Goal: Information Seeking & Learning: Find specific fact

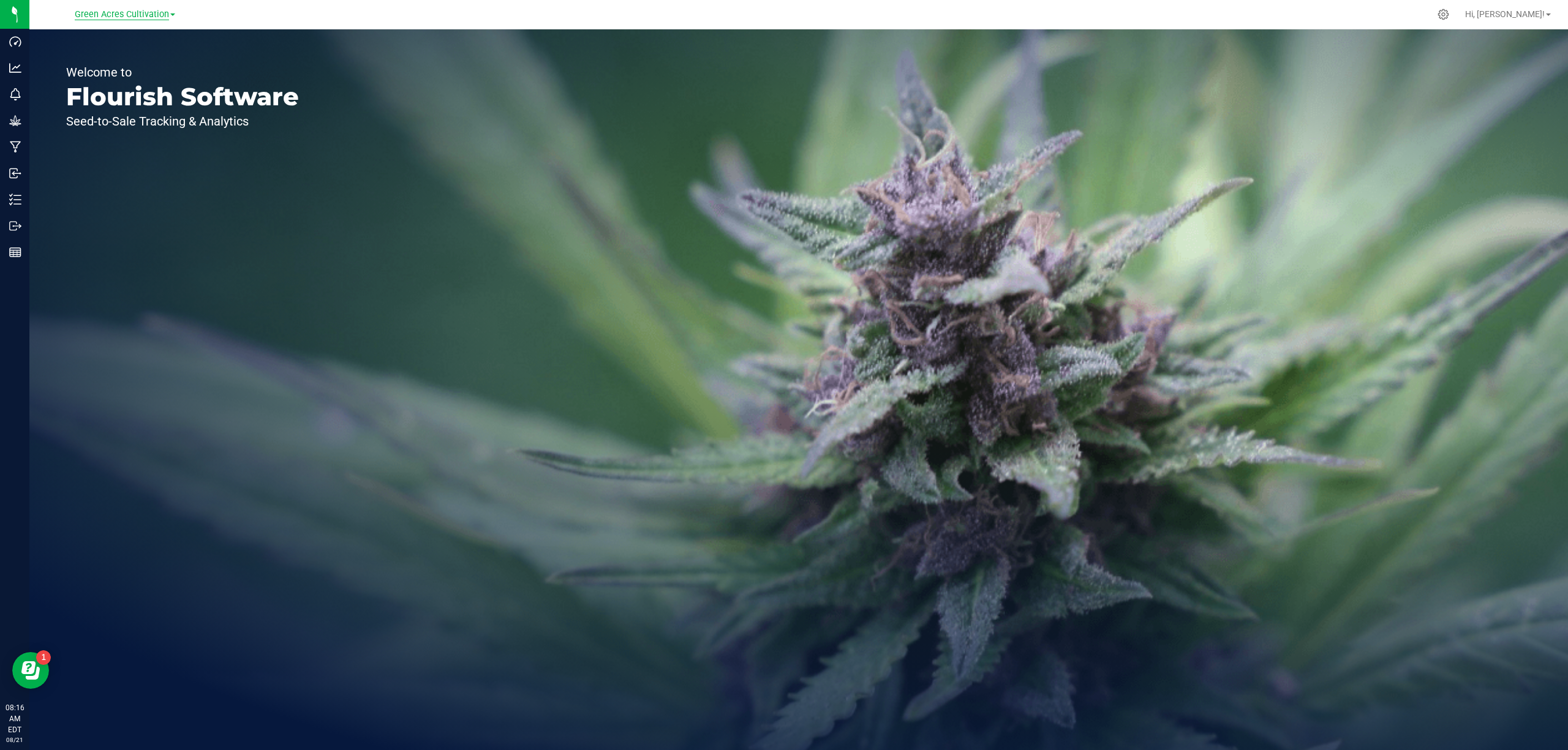
click at [118, 10] on span "Green Acres Cultivation" at bounding box center [122, 14] width 94 height 11
click at [147, 60] on link "Green Acres Manufacturing" at bounding box center [125, 59] width 179 height 16
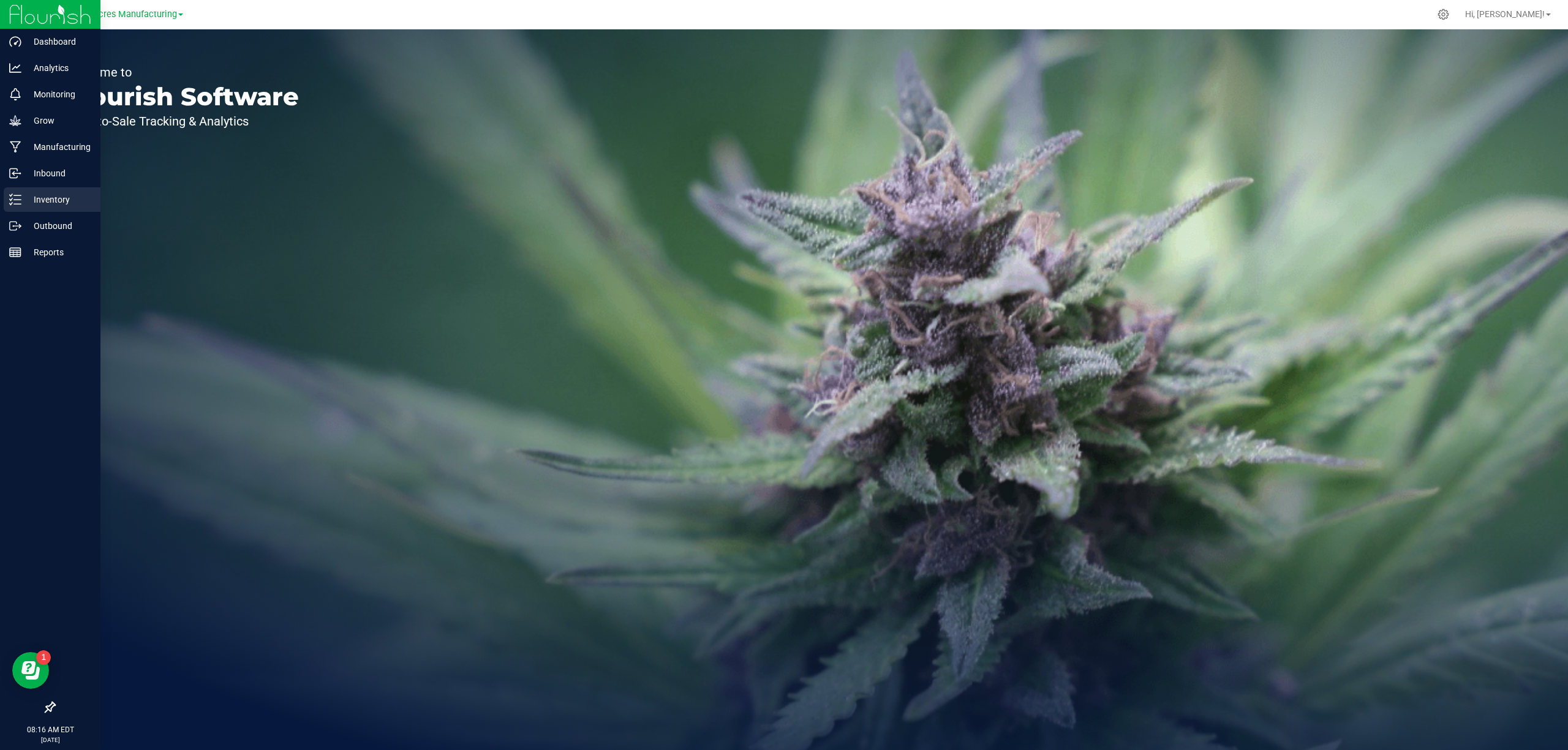
click at [54, 197] on p "Inventory" at bounding box center [58, 199] width 74 height 15
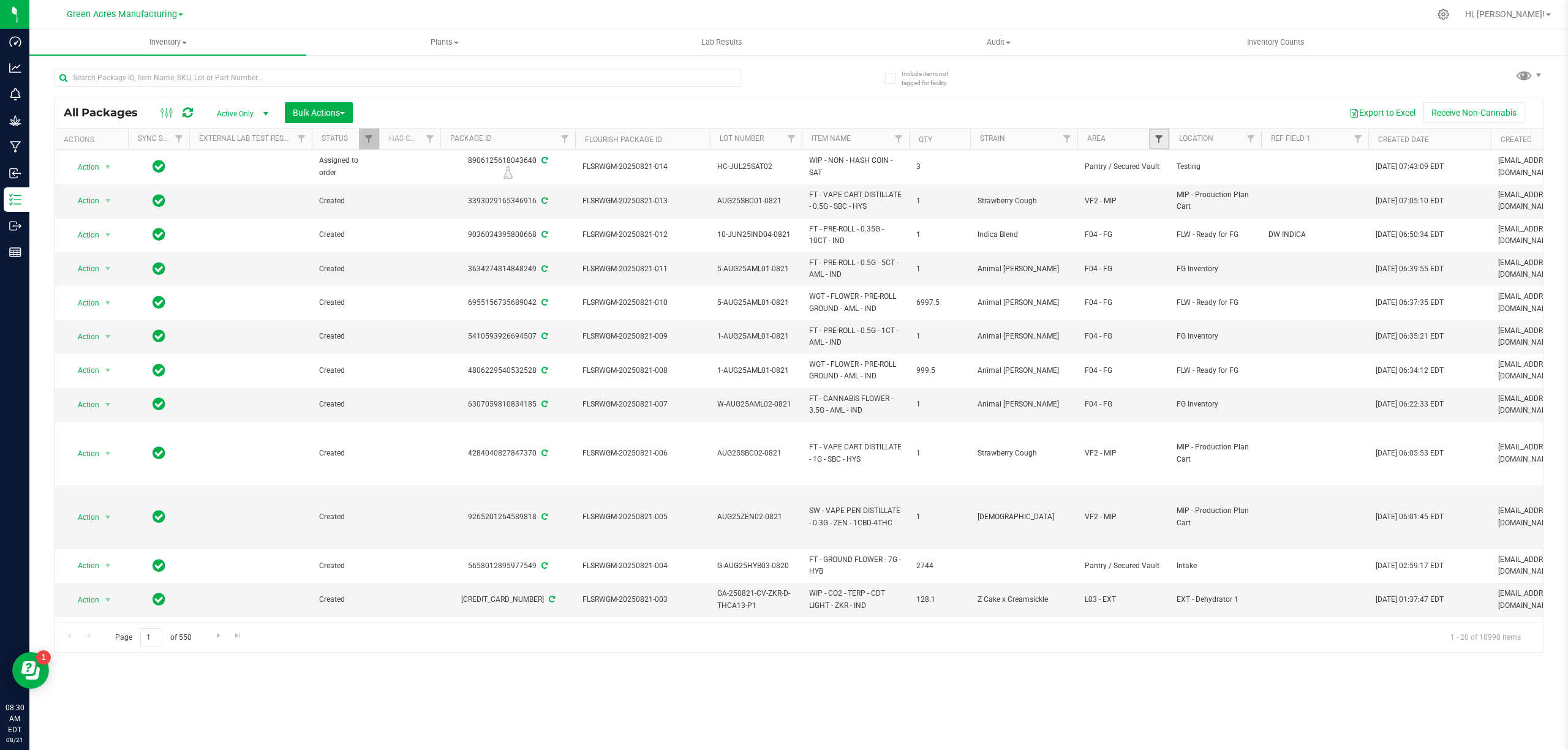
click at [1156, 143] on span "Filter" at bounding box center [1159, 139] width 10 height 10
click at [1184, 164] on input at bounding box center [1213, 167] width 113 height 18
type input "vf1"
click at [1186, 208] on span "VF1 - GEL" at bounding box center [1192, 212] width 34 height 7
click at [1169, 208] on input "VF1 - GEL" at bounding box center [1165, 212] width 8 height 8
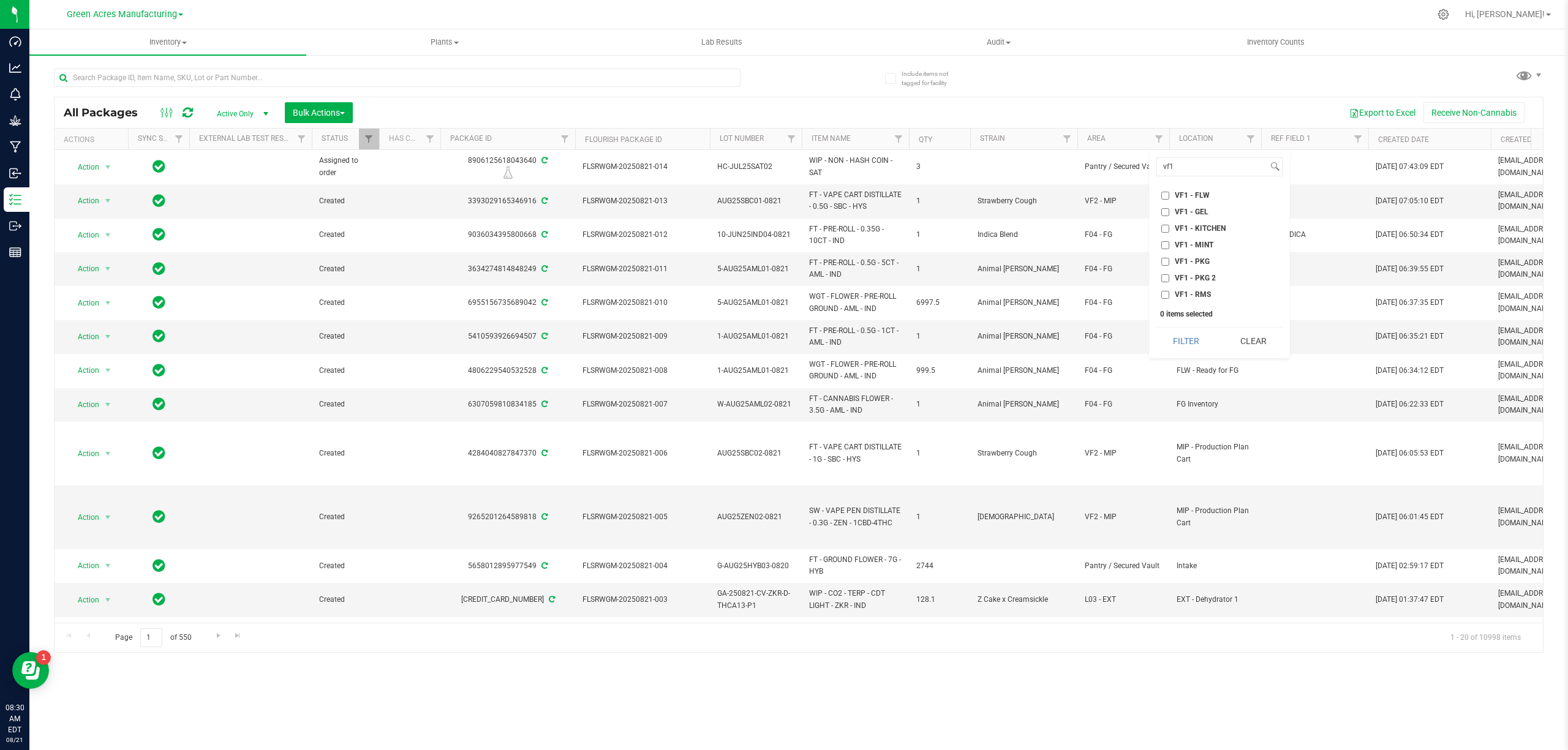
checkbox input "true"
click at [1194, 229] on span "VF1 - KITCHEN" at bounding box center [1201, 228] width 51 height 7
click at [1198, 243] on span "VF1 - MINT" at bounding box center [1194, 244] width 38 height 7
click at [1169, 243] on input "VF1 - MINT" at bounding box center [1165, 245] width 8 height 8
checkbox input "true"
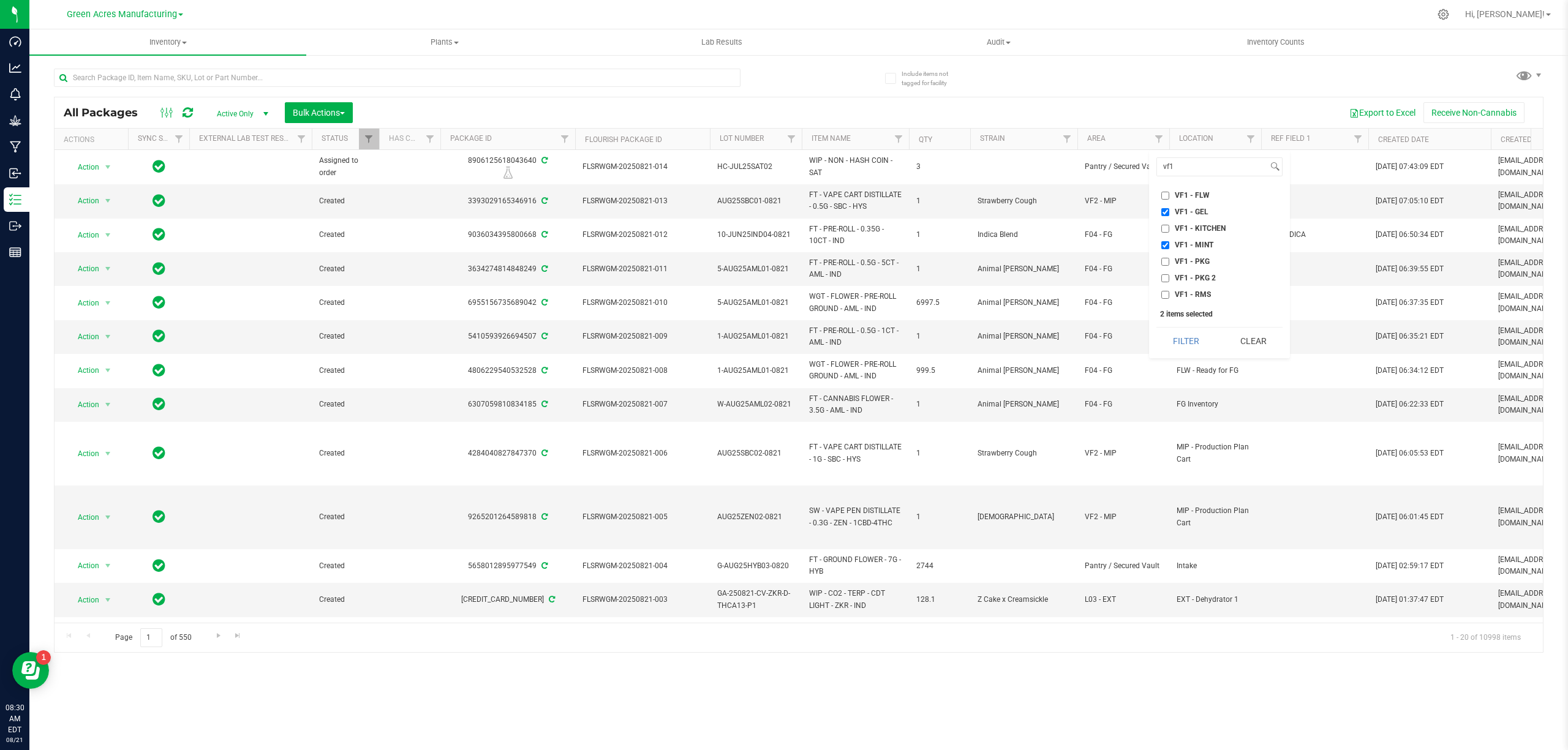
click at [1204, 228] on span "VF1 - KITCHEN" at bounding box center [1201, 228] width 51 height 7
click at [1169, 228] on input "VF1 - KITCHEN" at bounding box center [1165, 229] width 8 height 8
checkbox input "true"
click at [1199, 262] on span "VF1 - PKG" at bounding box center [1193, 261] width 35 height 7
click at [1169, 262] on input "VF1 - PKG" at bounding box center [1165, 262] width 8 height 8
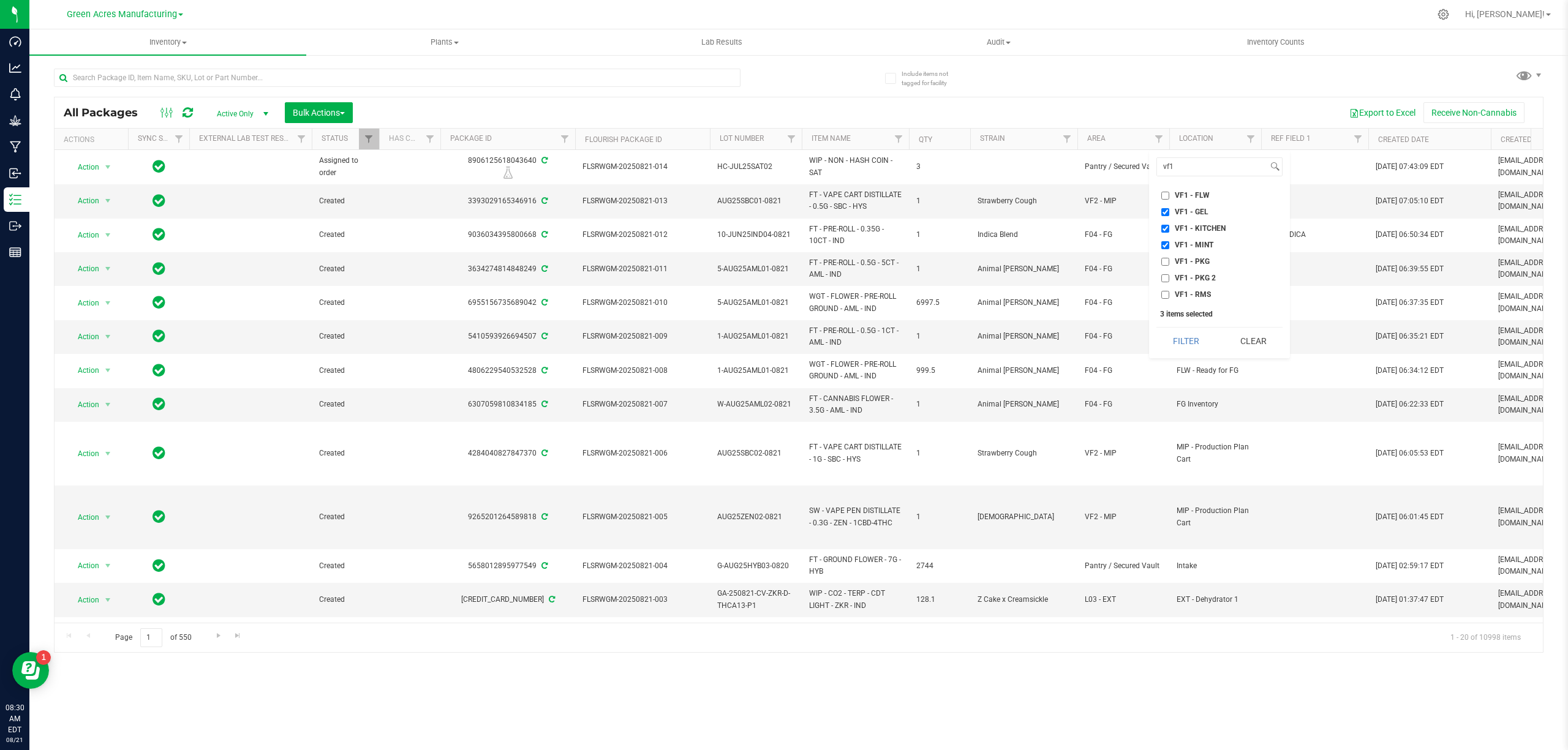
checkbox input "true"
click at [1197, 279] on span "VF1 - PKG 2" at bounding box center [1195, 277] width 41 height 7
click at [1169, 279] on input "VF1 - PKG 2" at bounding box center [1165, 278] width 8 height 8
checkbox input "true"
click at [1189, 343] on button "Filter" at bounding box center [1186, 340] width 59 height 27
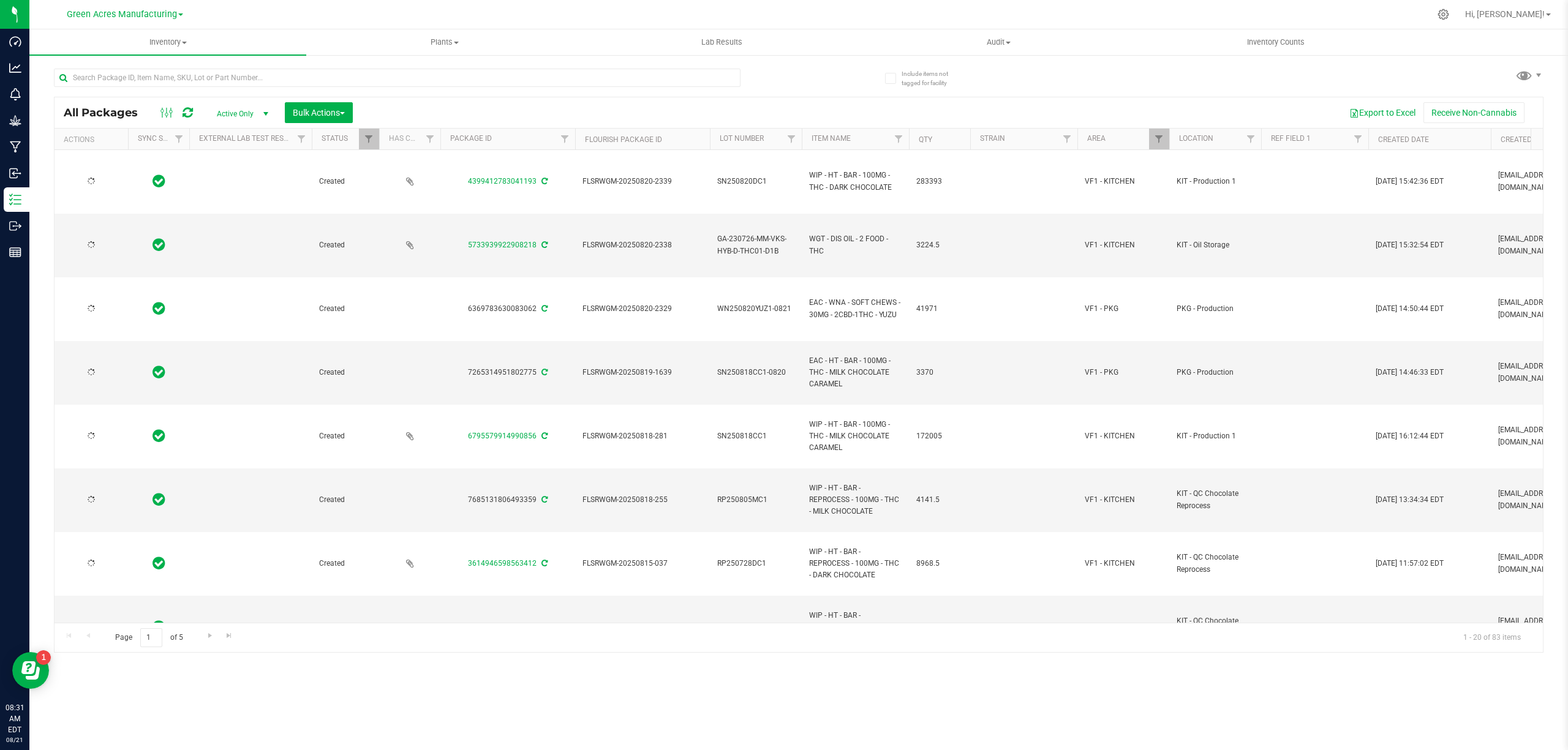
type input "[DATE]"
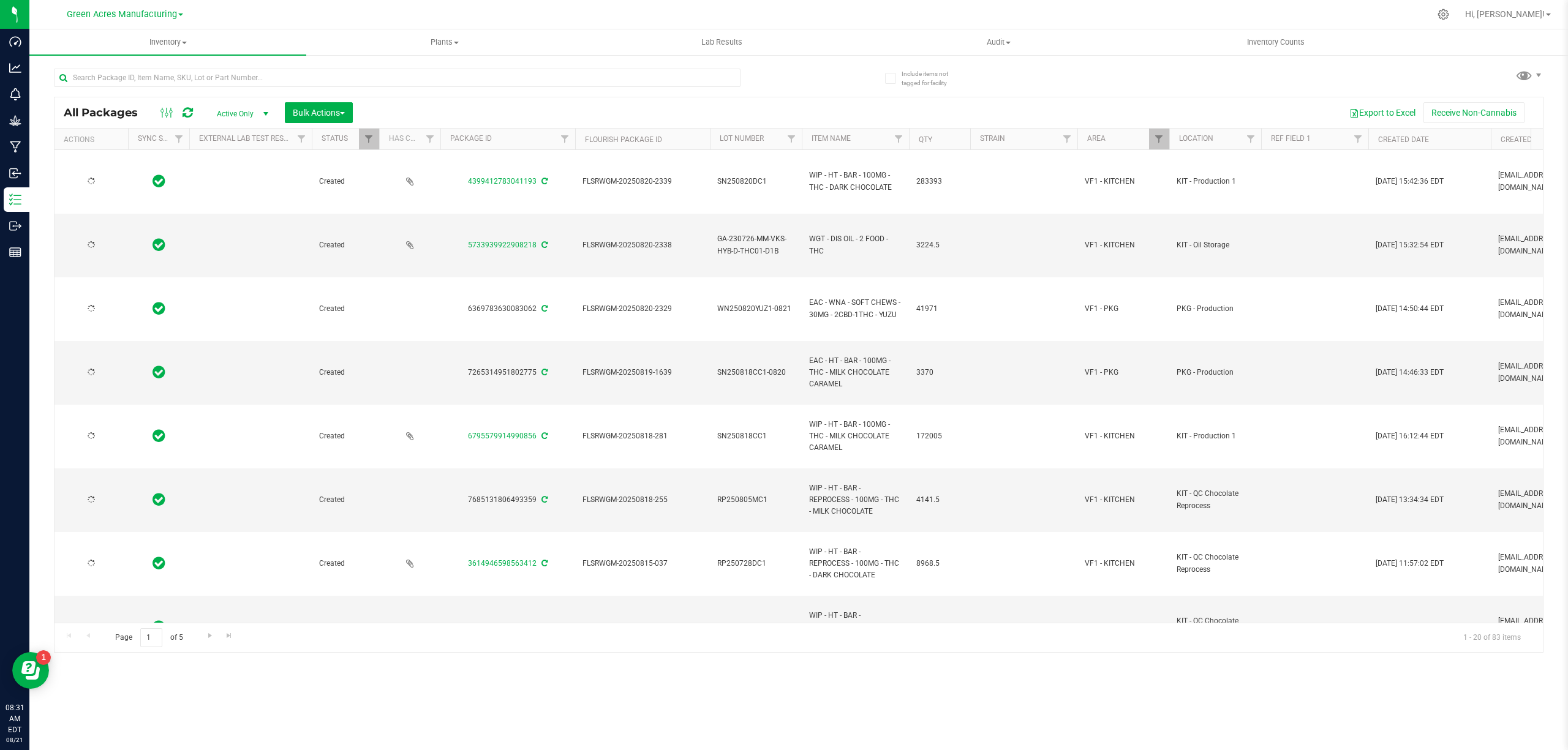
type input "[DATE]"
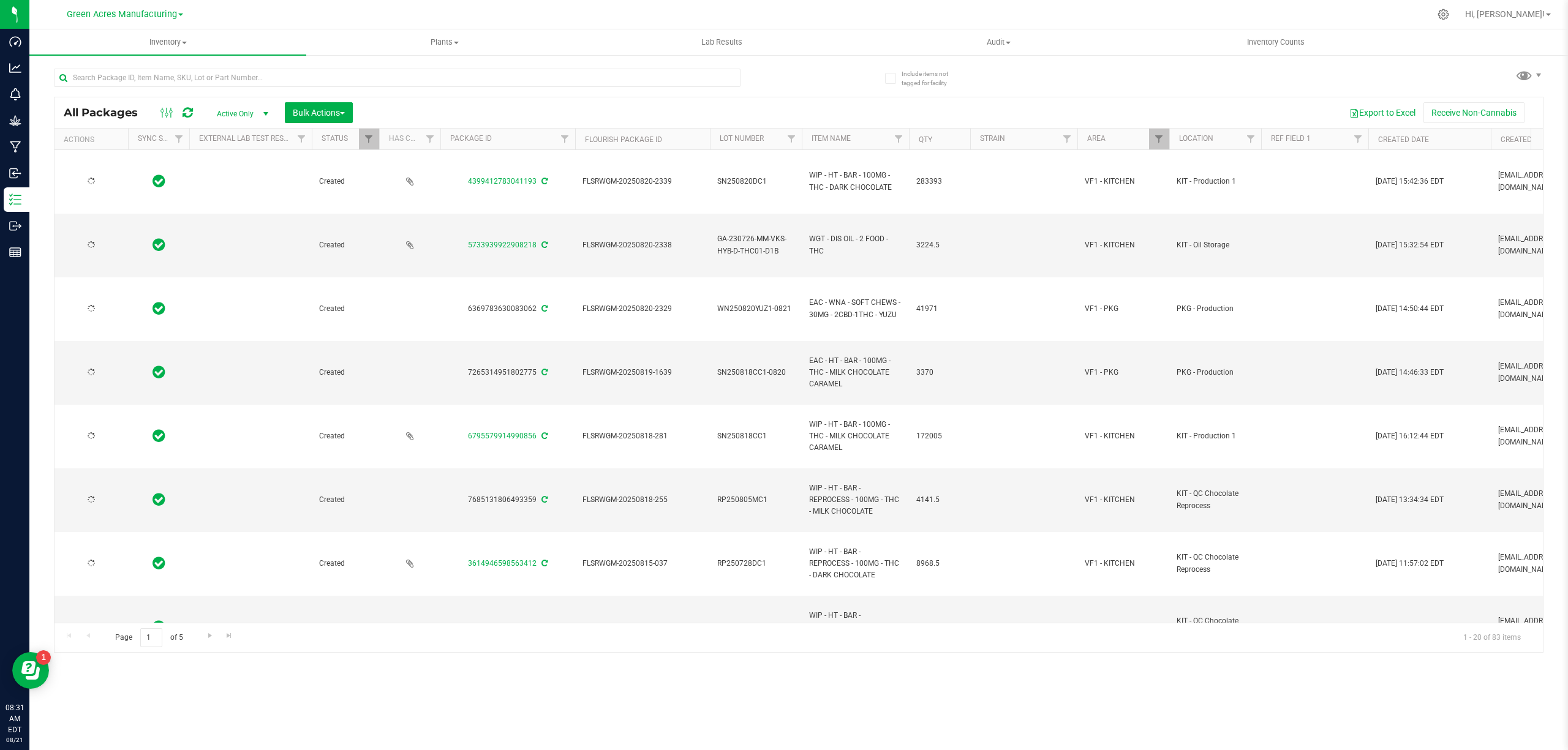
type input "[DATE]"
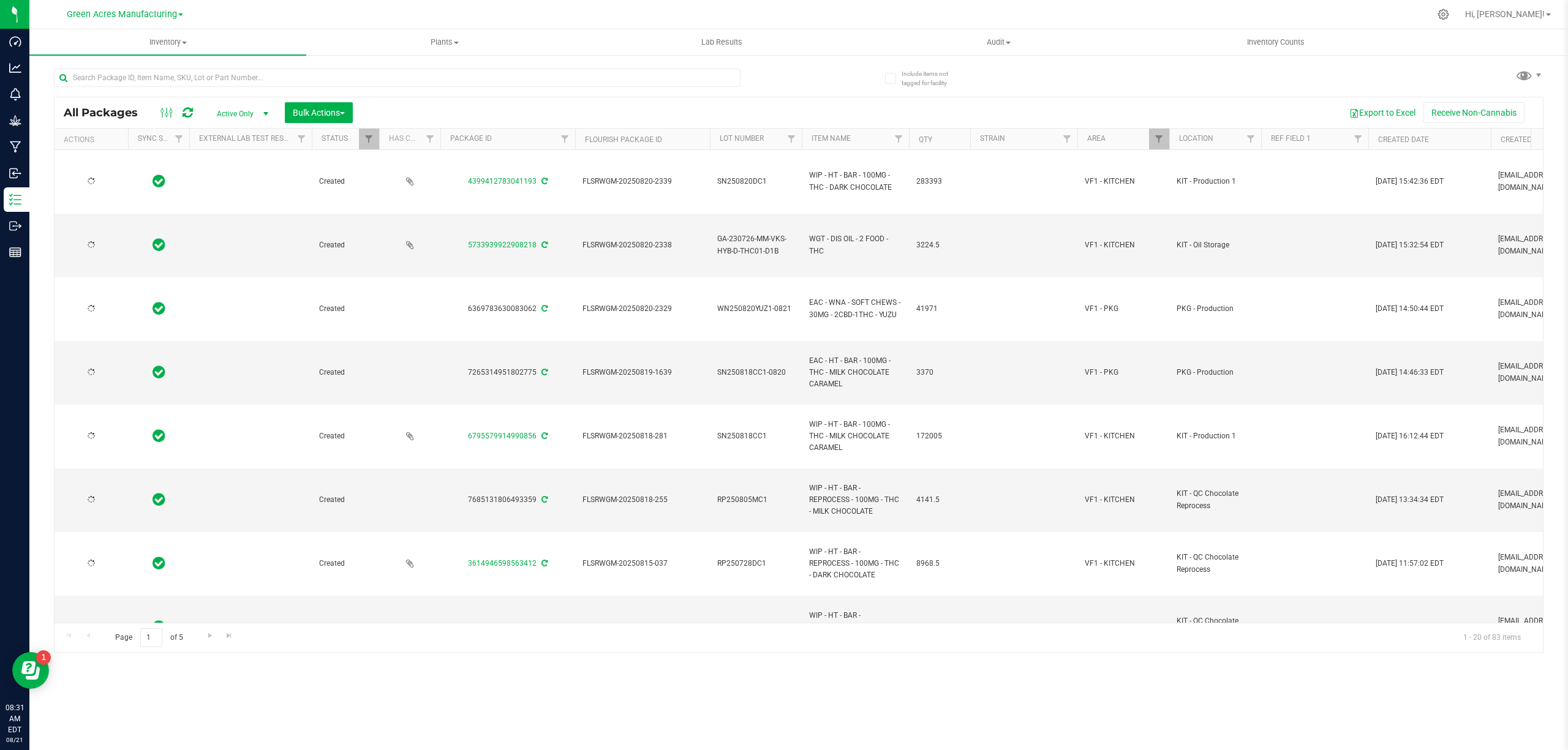
type input "[DATE]"
click at [683, 78] on input "text" at bounding box center [397, 77] width 687 height 18
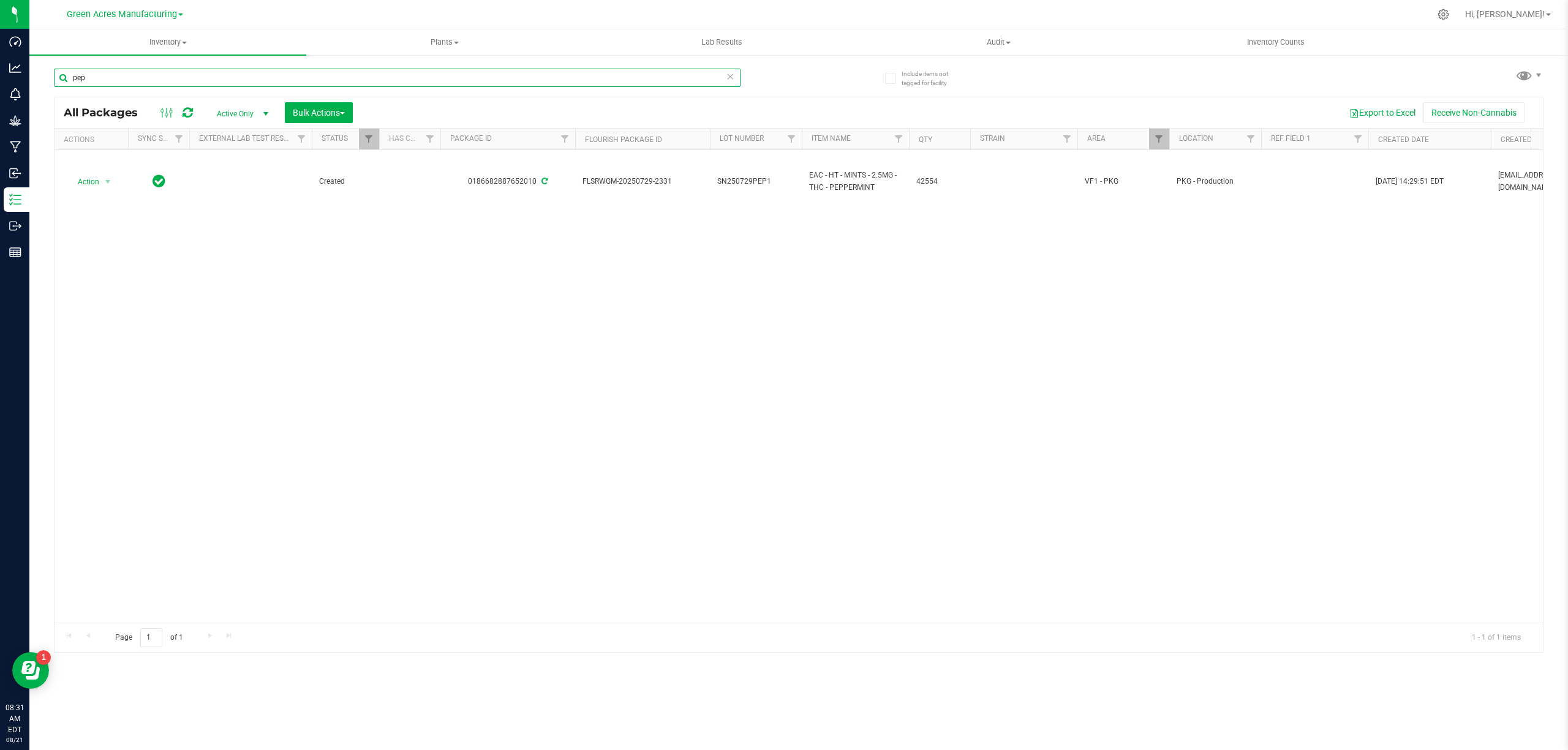
click at [344, 76] on input "pep" at bounding box center [397, 77] width 687 height 18
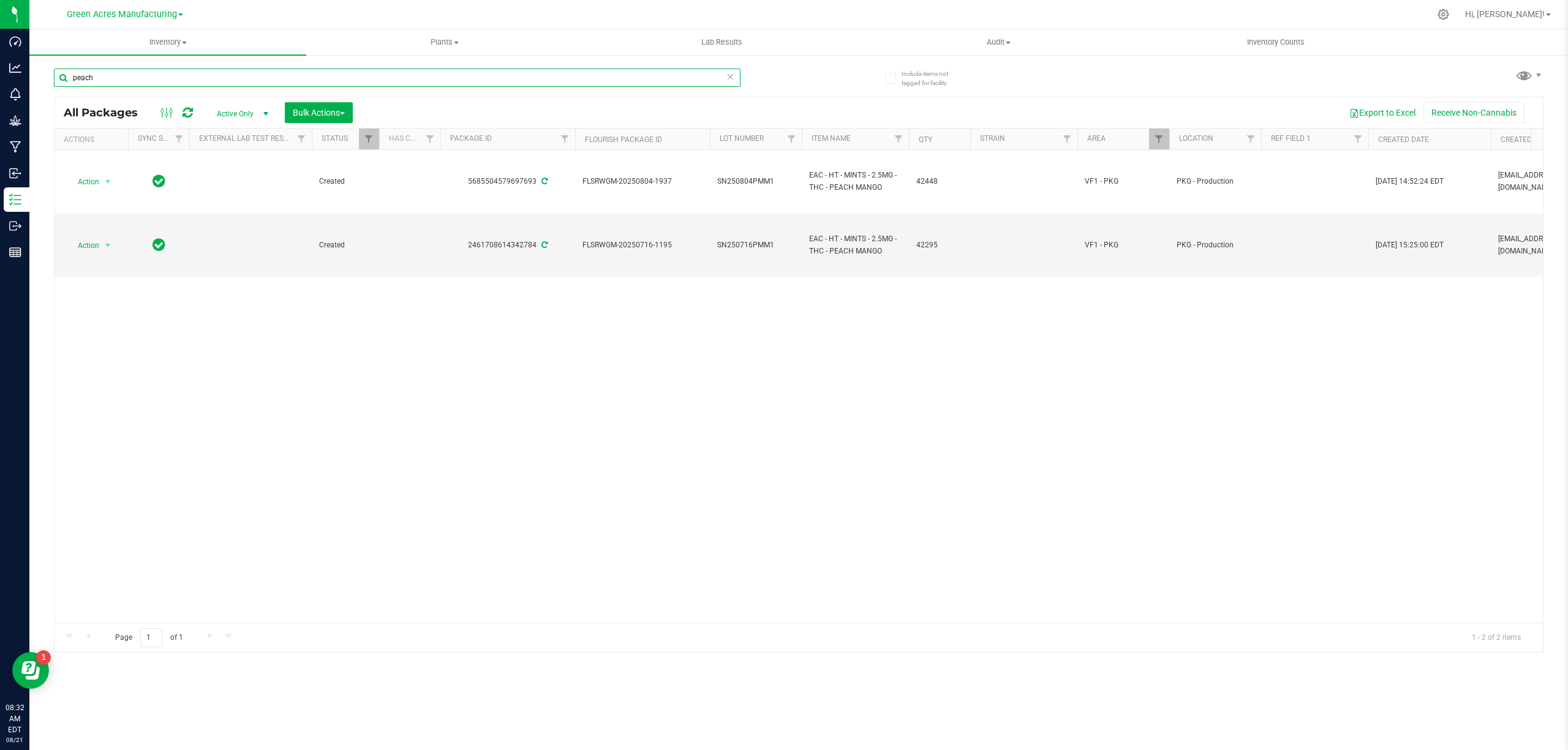
click at [483, 79] on input "peach" at bounding box center [397, 77] width 687 height 18
type input "black"
type input "[DATE]"
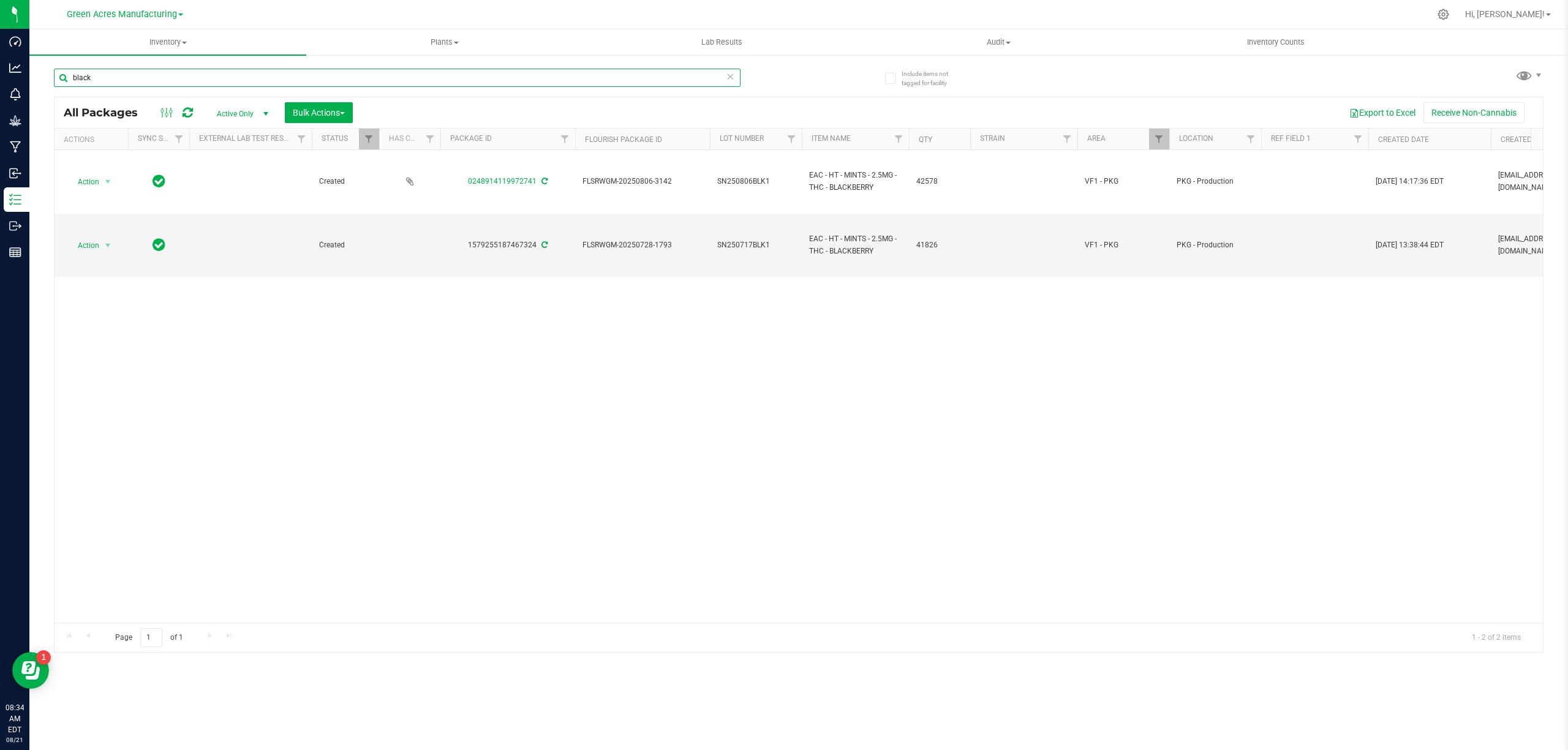
click at [498, 79] on input "black" at bounding box center [397, 77] width 687 height 18
type input "b"
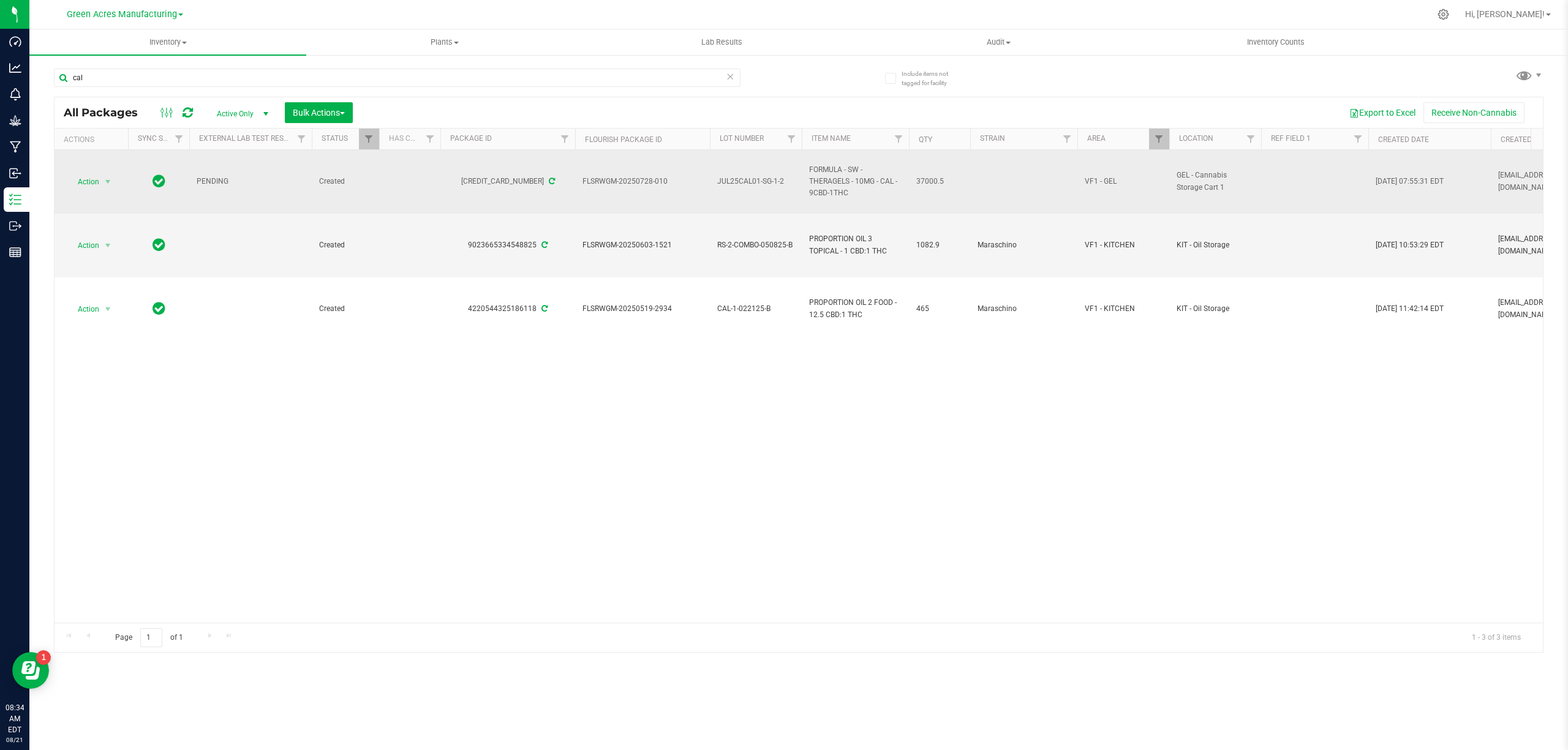
click at [836, 182] on span "FORMULA - SW - THERAGELS - 10MG - CAL - 9CBD-1THC" at bounding box center [855, 182] width 93 height 36
click at [760, 180] on span "JUL25CAL01-SG-1-2" at bounding box center [756, 182] width 77 height 12
click at [760, 180] on input "JUL25CAL01-SG-1-2" at bounding box center [753, 181] width 87 height 19
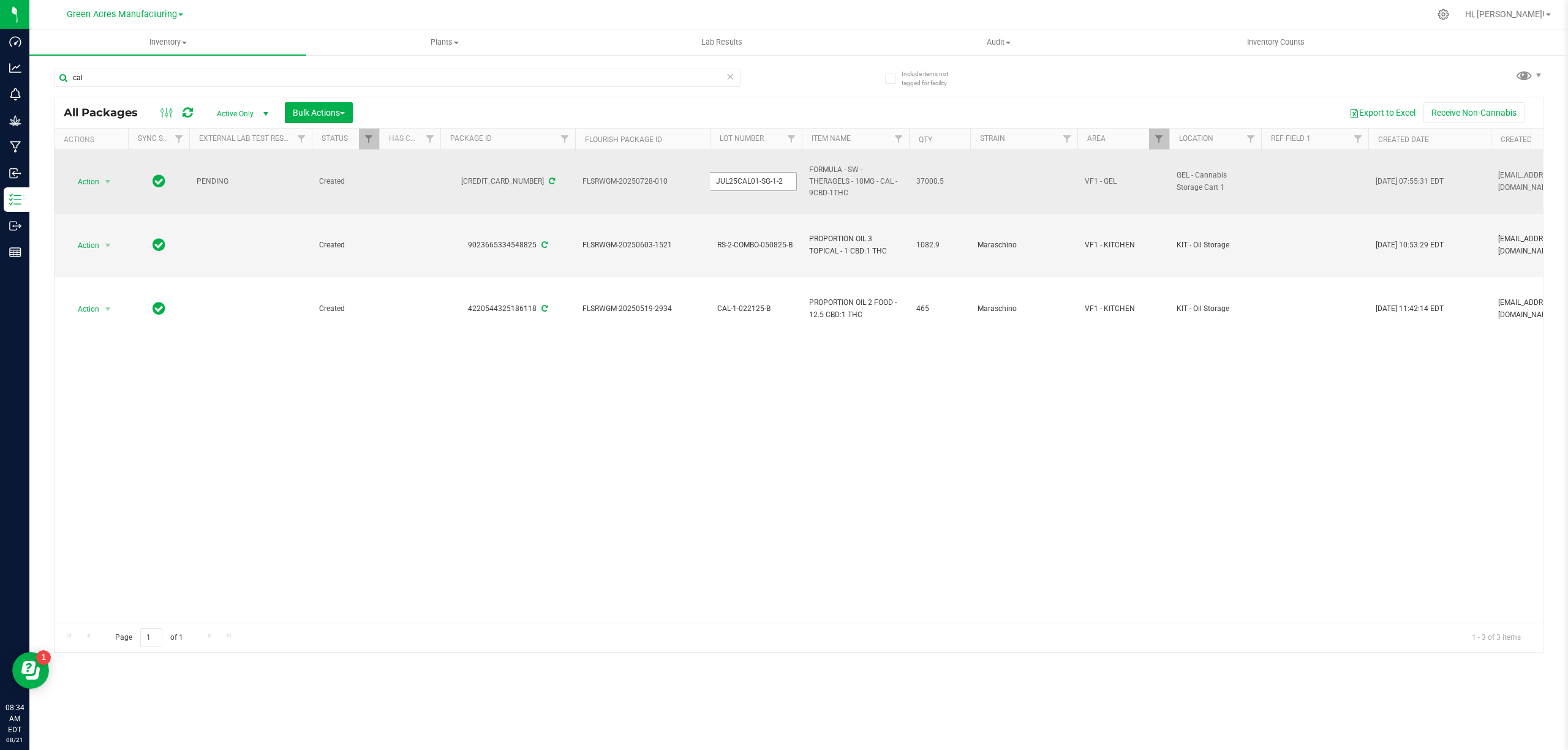
click at [760, 180] on input "JUL25CAL01-SG-1-2" at bounding box center [753, 181] width 87 height 19
click at [627, 177] on span "FLSRWGM-20250728-010" at bounding box center [642, 182] width 120 height 12
copy tr "FLSRWGM-20250728-010"
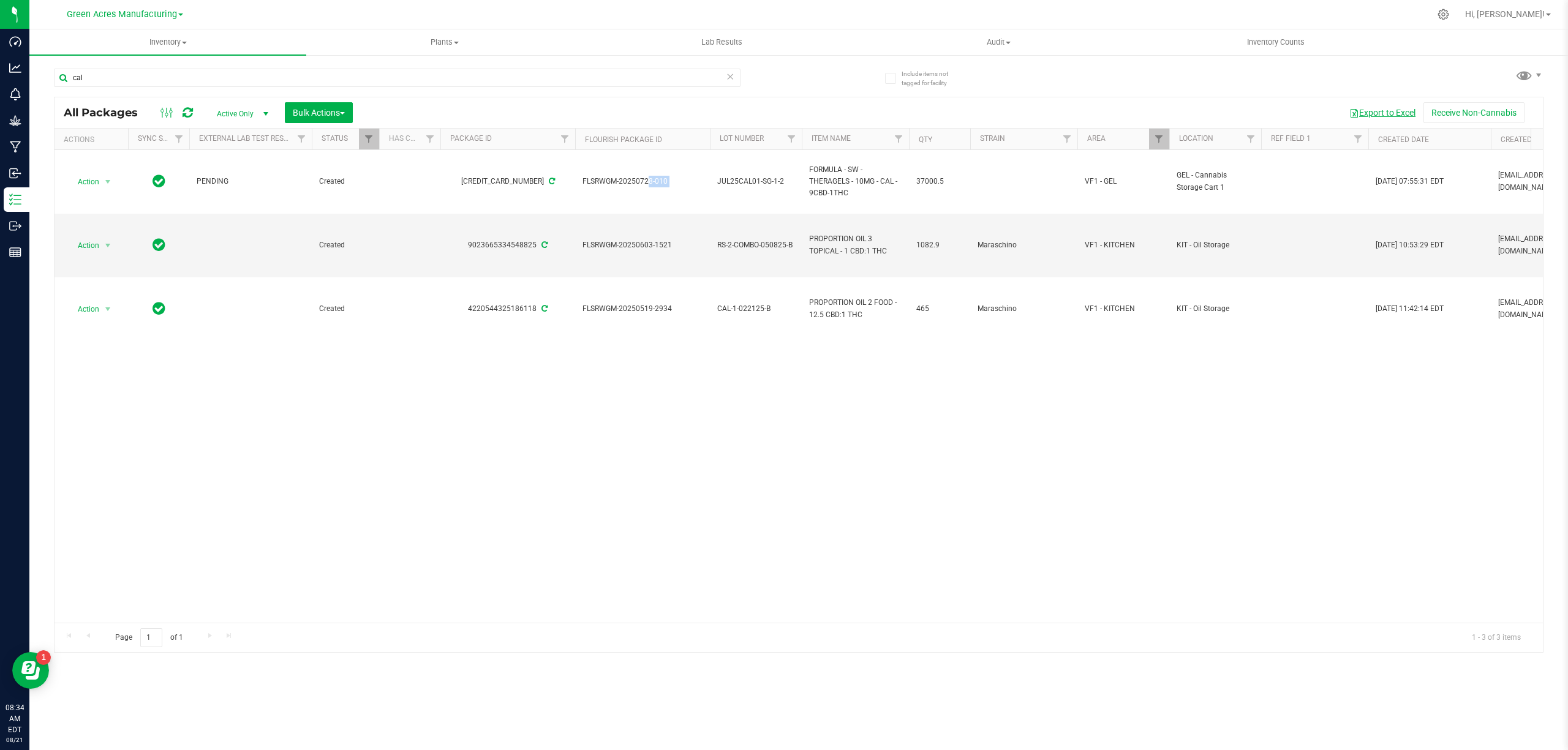
click at [1366, 109] on button "Export to Excel" at bounding box center [1382, 113] width 82 height 21
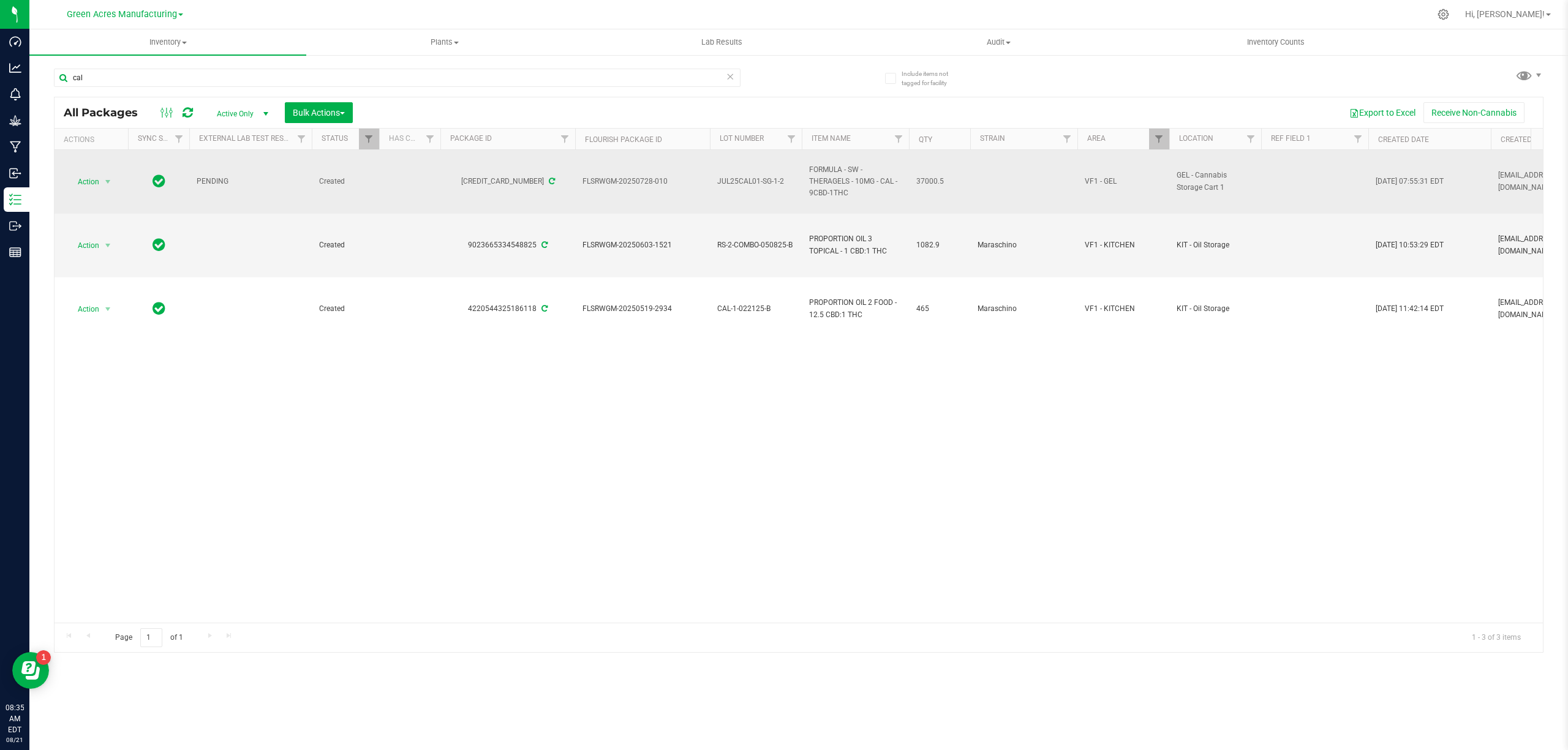
click at [479, 179] on div "[CREDIT_CARD_NUMBER]" at bounding box center [507, 182] width 139 height 12
copy div "[CREDIT_CARD_NUMBER]"
click at [831, 172] on span "FORMULA - SW - THERAGELS - 10MG - CAL - 9CBD-1THC" at bounding box center [855, 182] width 93 height 36
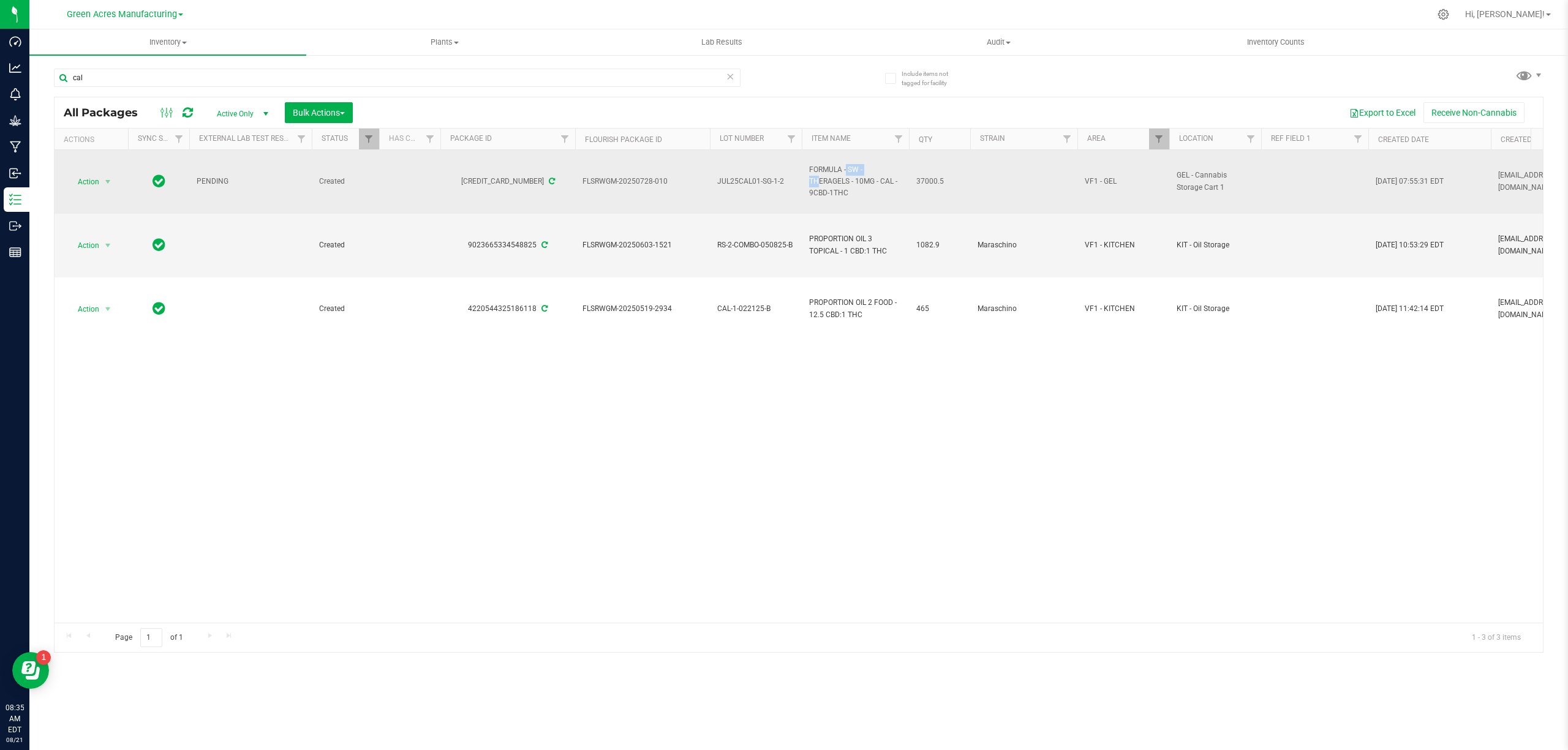
click at [831, 172] on span "FORMULA - SW - THERAGELS - 10MG - CAL - 9CBD-1THC" at bounding box center [855, 182] width 93 height 36
copy tr "FORMULA - SW - THERAGELS - 10MG - CAL - 9CBD-1THC"
click at [927, 180] on span "37000.5" at bounding box center [939, 182] width 46 height 12
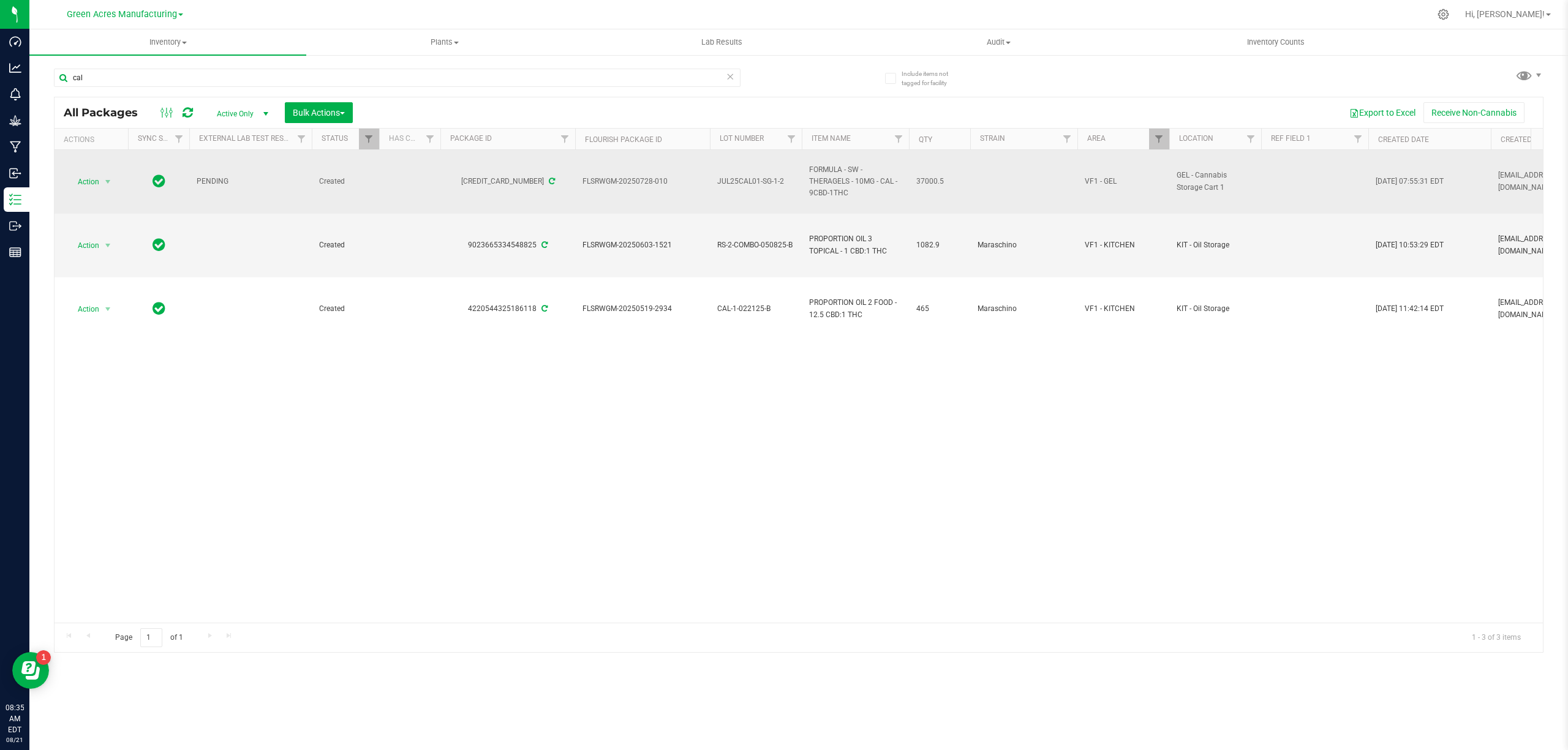
copy span "37000.5"
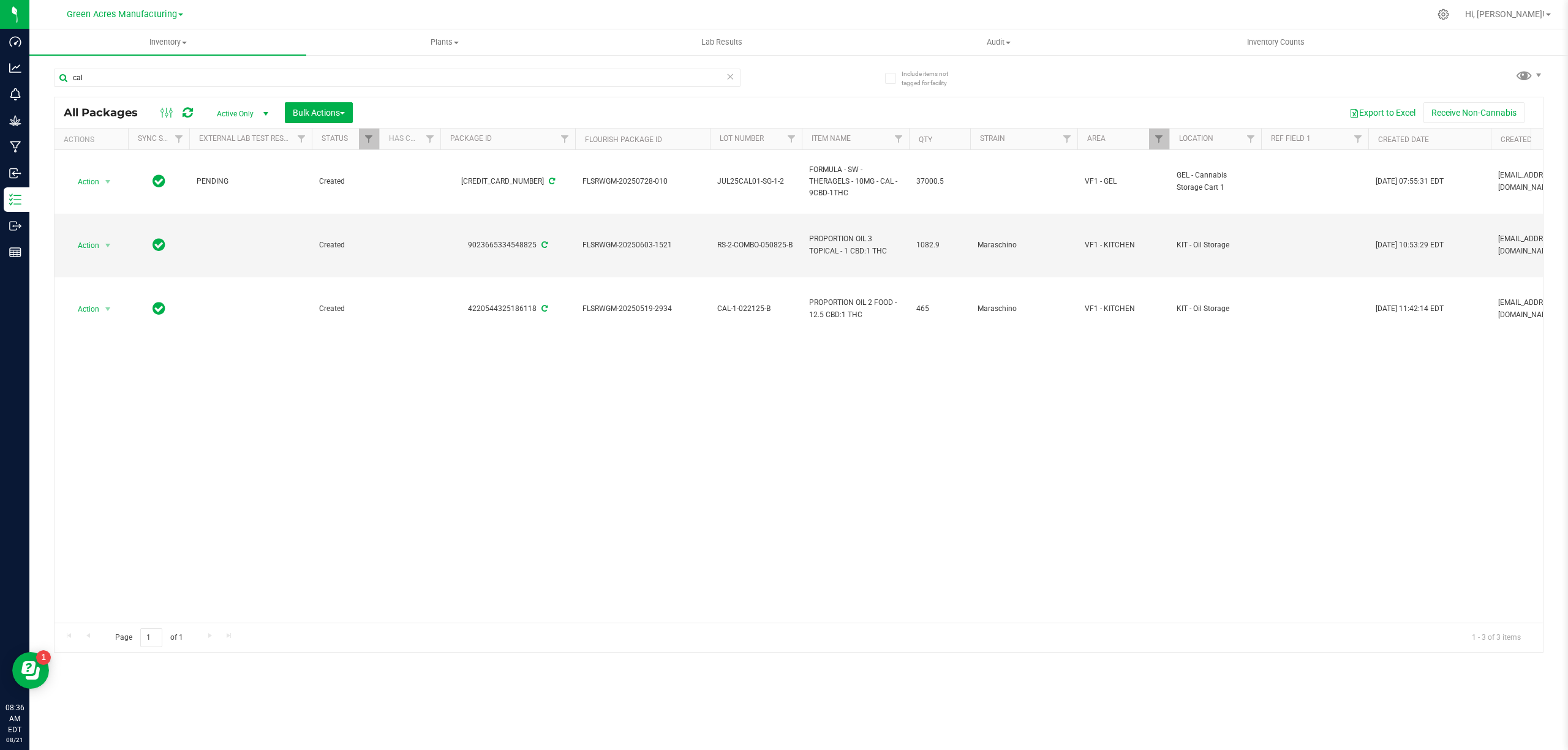
click at [530, 448] on div "Action Action Adjust qty Create package Edit attributes Global inventory Locate…" at bounding box center [799, 386] width 1489 height 473
click at [765, 426] on div "Action Action Adjust qty Create package Edit attributes Global inventory Locate…" at bounding box center [799, 386] width 1489 height 473
click at [251, 75] on input "cal" at bounding box center [397, 77] width 687 height 18
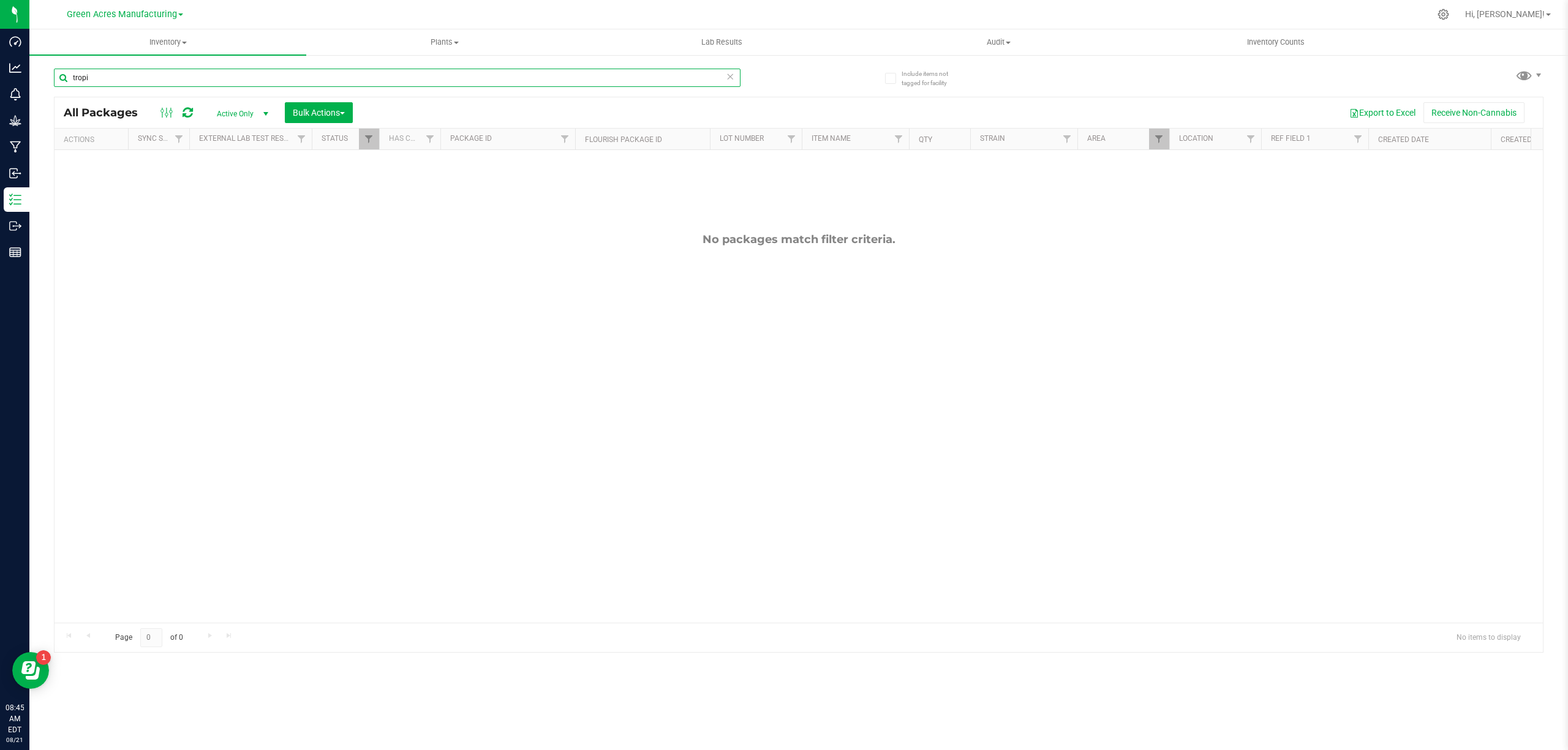
click at [126, 77] on input "tropi" at bounding box center [397, 77] width 687 height 18
click at [524, 81] on input "grape" at bounding box center [397, 77] width 687 height 18
type input "water"
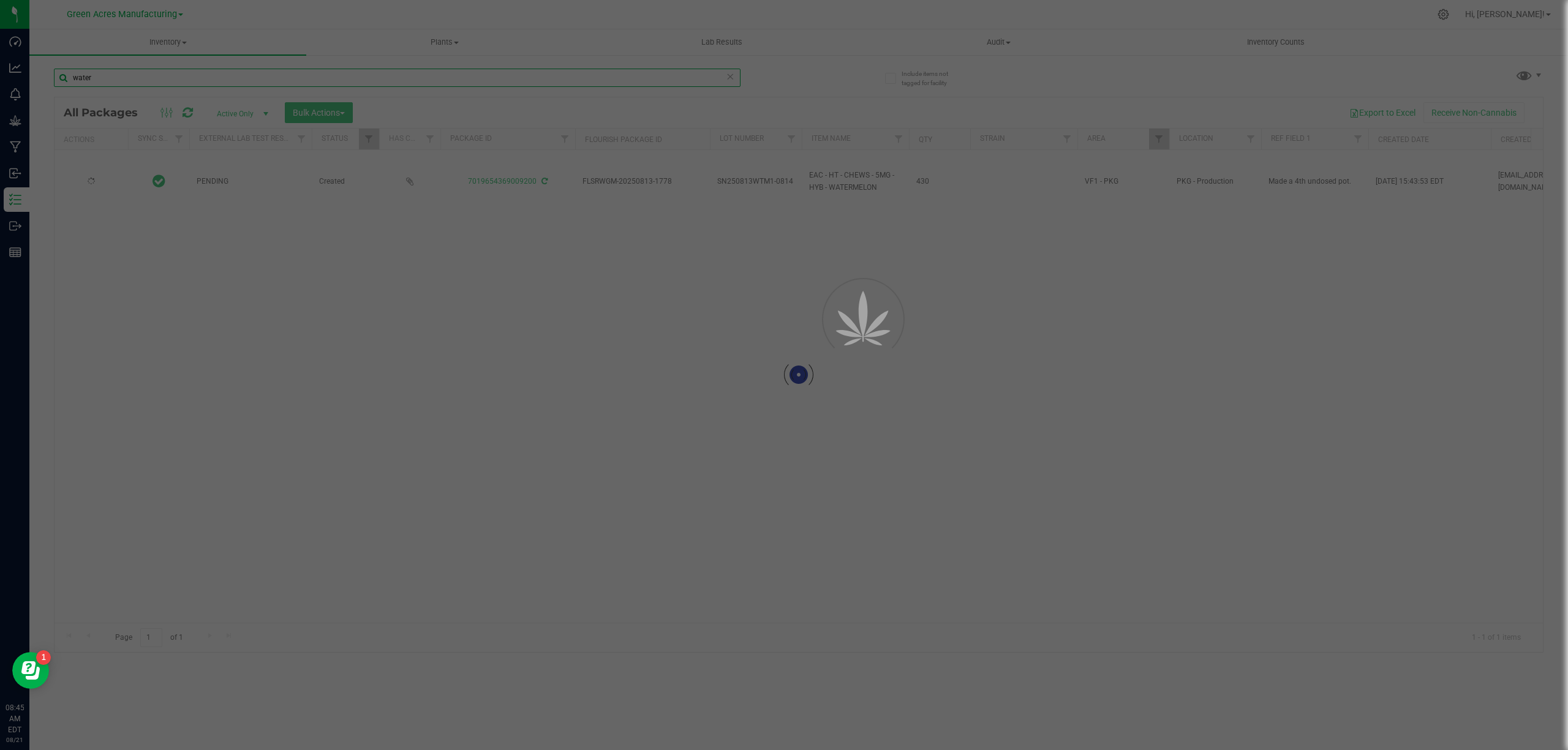
type input "[DATE]"
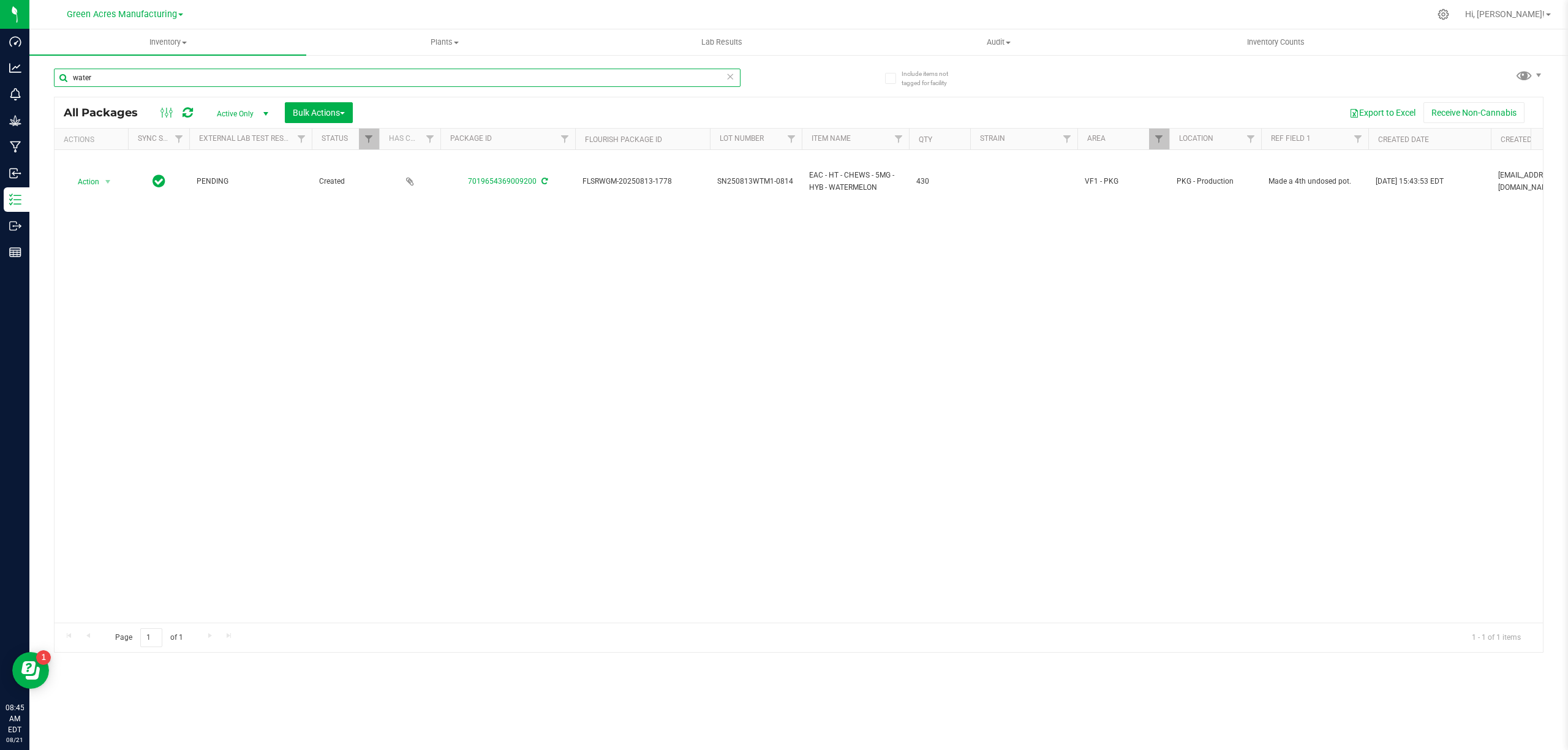
click at [97, 77] on input "water" at bounding box center [397, 77] width 687 height 18
click at [98, 77] on input "water" at bounding box center [397, 77] width 687 height 18
click at [98, 77] on input "water" at bounding box center [397, 77] width 687 height 18
click at [670, 444] on div "Action Action Adjust qty Create package Edit attributes Global inventory Locate…" at bounding box center [799, 386] width 1489 height 473
click at [104, 78] on input "water" at bounding box center [397, 77] width 687 height 18
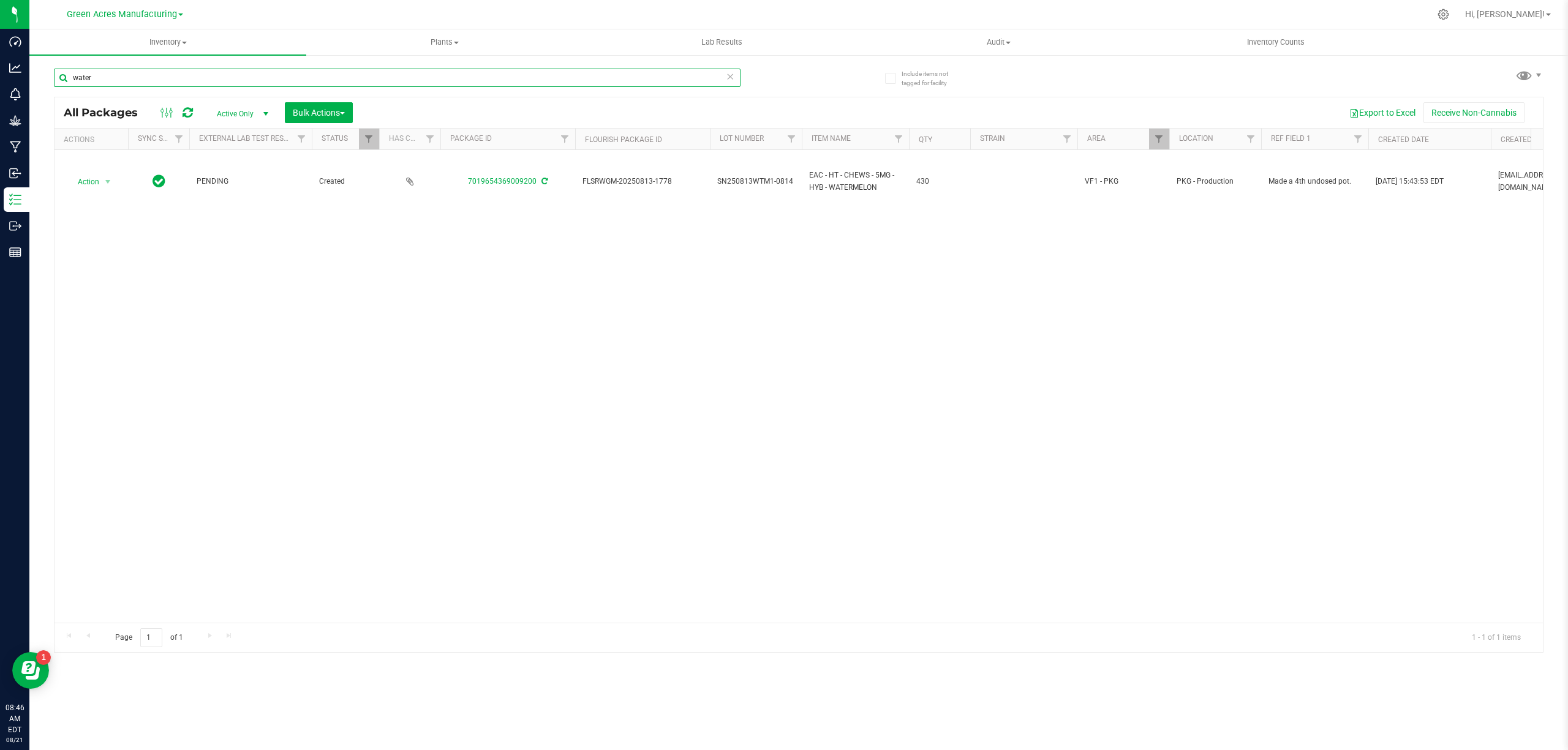
click at [104, 78] on input "water" at bounding box center [397, 77] width 687 height 18
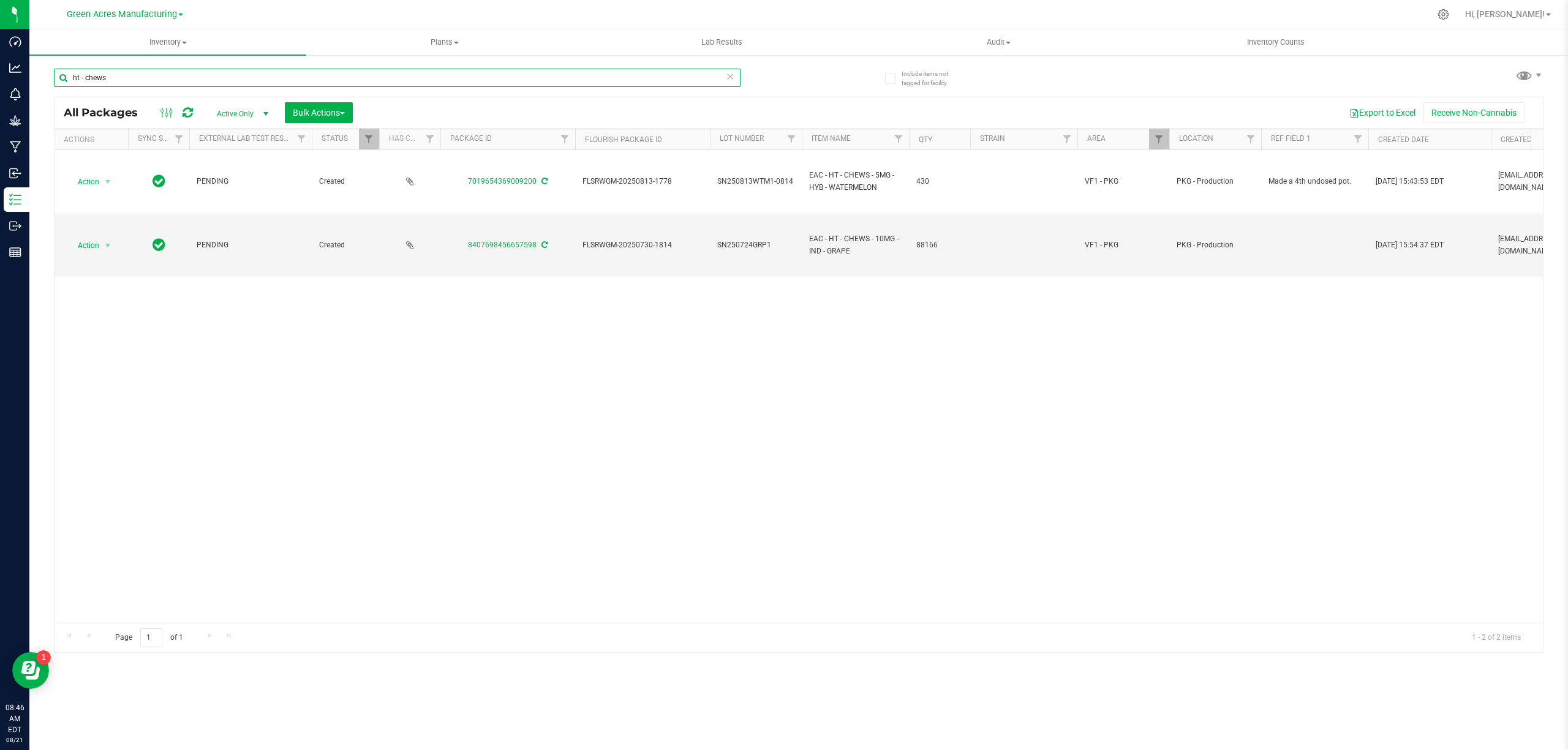
type input "ht - chews"
drag, startPoint x: 566, startPoint y: 547, endPoint x: 569, endPoint y: 537, distance: 10.4
click at [566, 548] on div "Action Action Adjust qty Create package Edit attributes Global inventory Locate…" at bounding box center [799, 386] width 1489 height 473
click at [891, 447] on div "Action Action Adjust qty Create package Edit attributes Global inventory Locate…" at bounding box center [799, 386] width 1489 height 473
click at [276, 79] on input "ht - chews" at bounding box center [397, 77] width 687 height 18
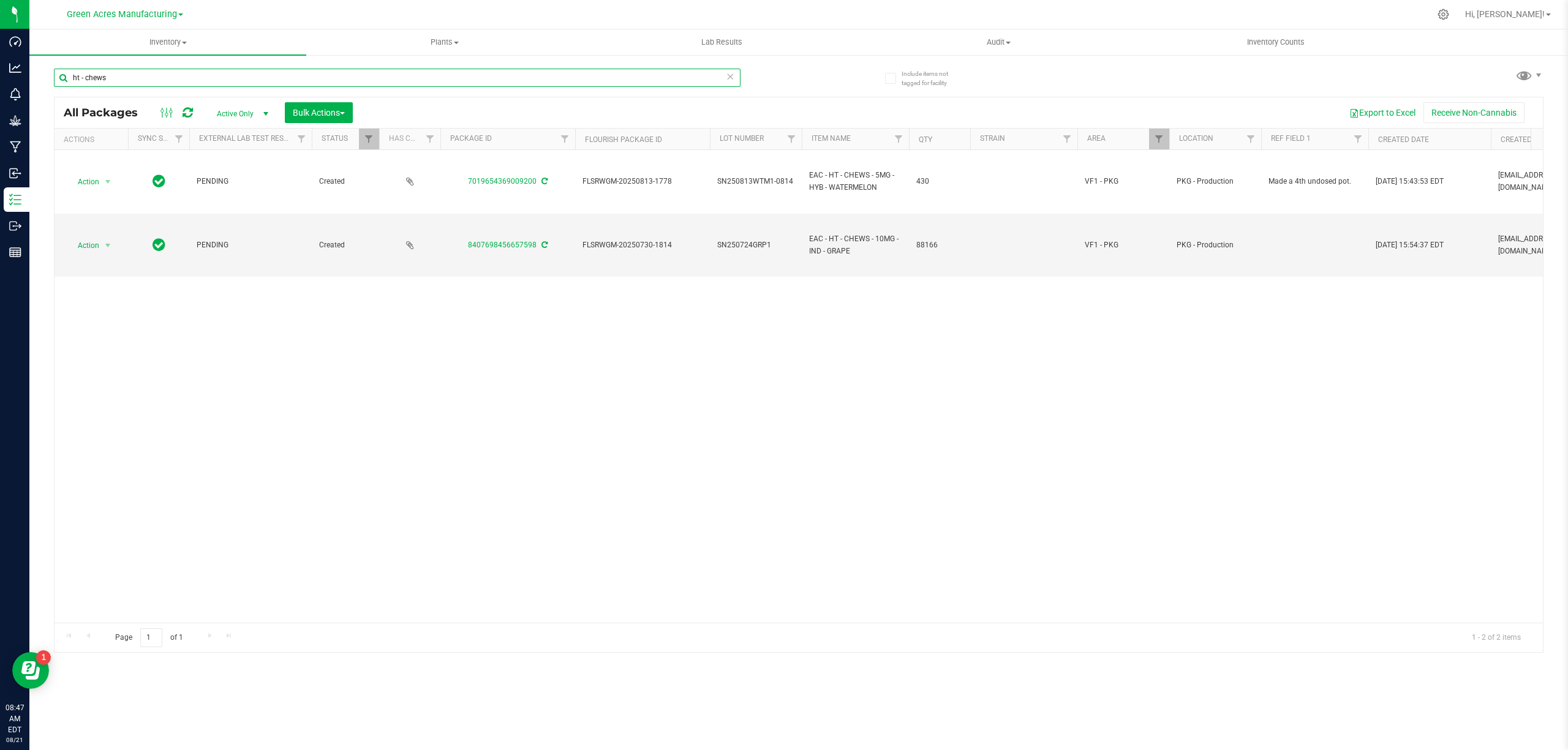
click at [276, 79] on input "ht - chews" at bounding box center [397, 77] width 687 height 18
click at [208, 78] on input "ht - chews" at bounding box center [397, 77] width 687 height 18
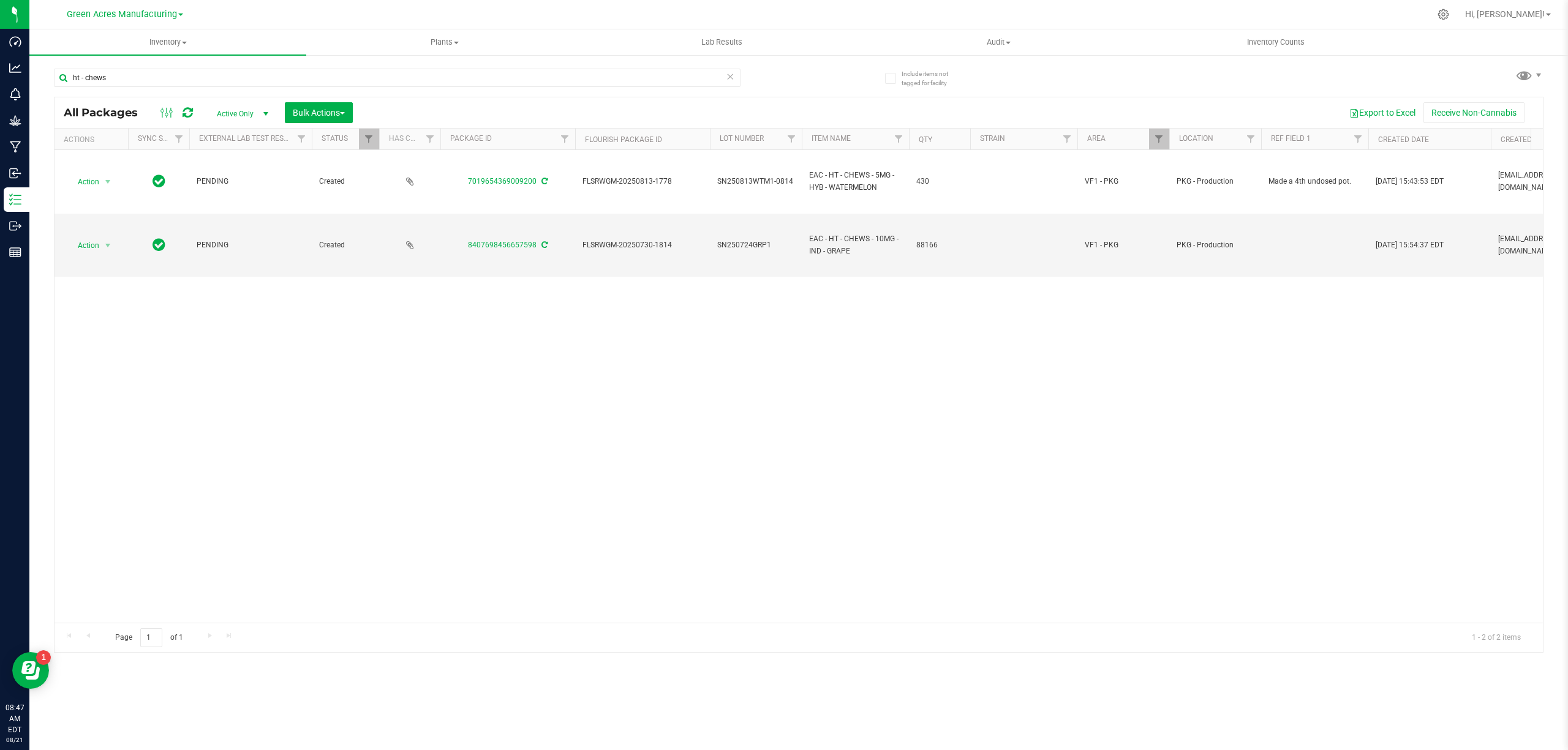
click at [797, 385] on div "Action Action Adjust qty Create package Edit attributes Global inventory Locate…" at bounding box center [799, 386] width 1489 height 473
click at [165, 66] on div "ht - chews" at bounding box center [426, 77] width 745 height 39
click at [165, 77] on input "ht - chews" at bounding box center [397, 77] width 687 height 18
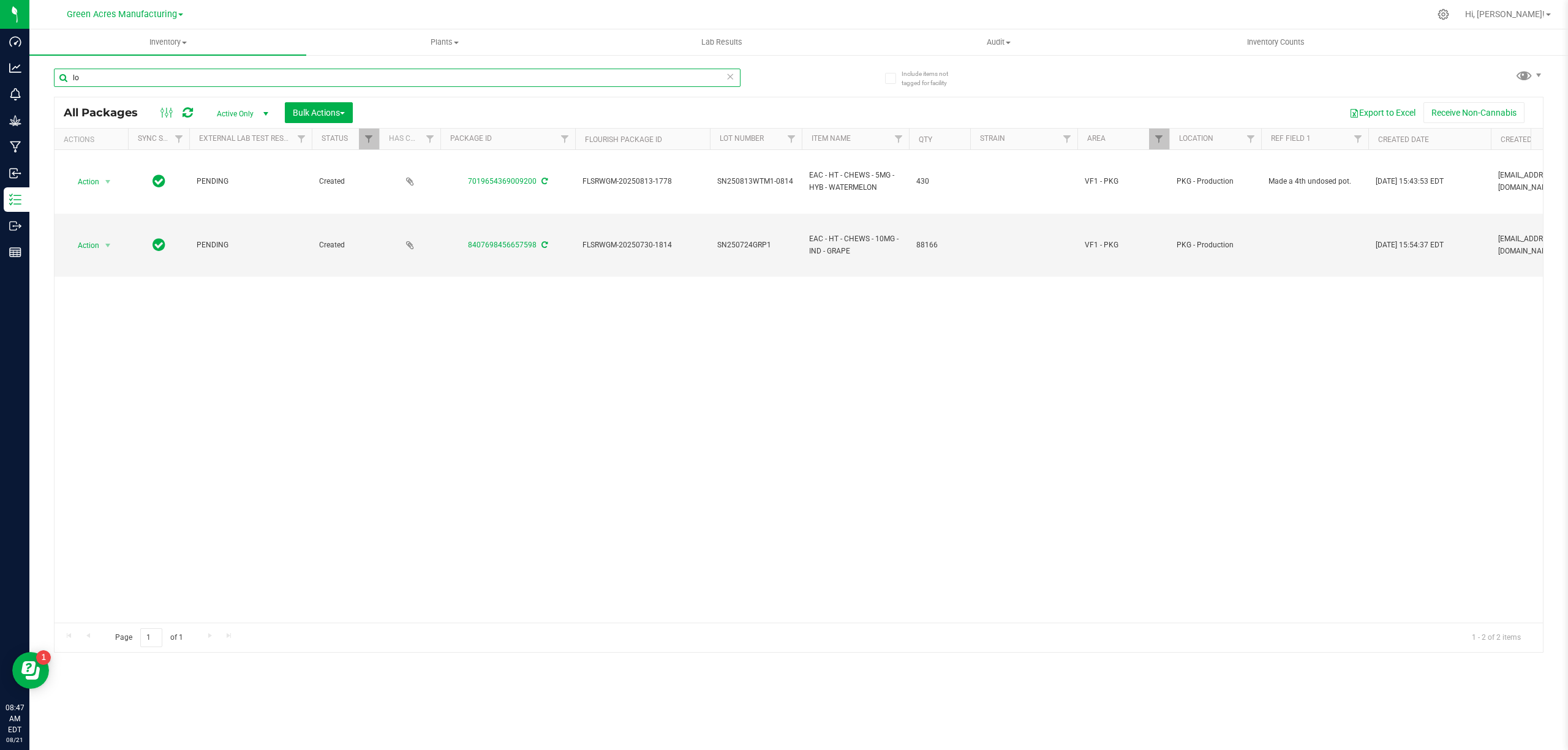
type input "loz"
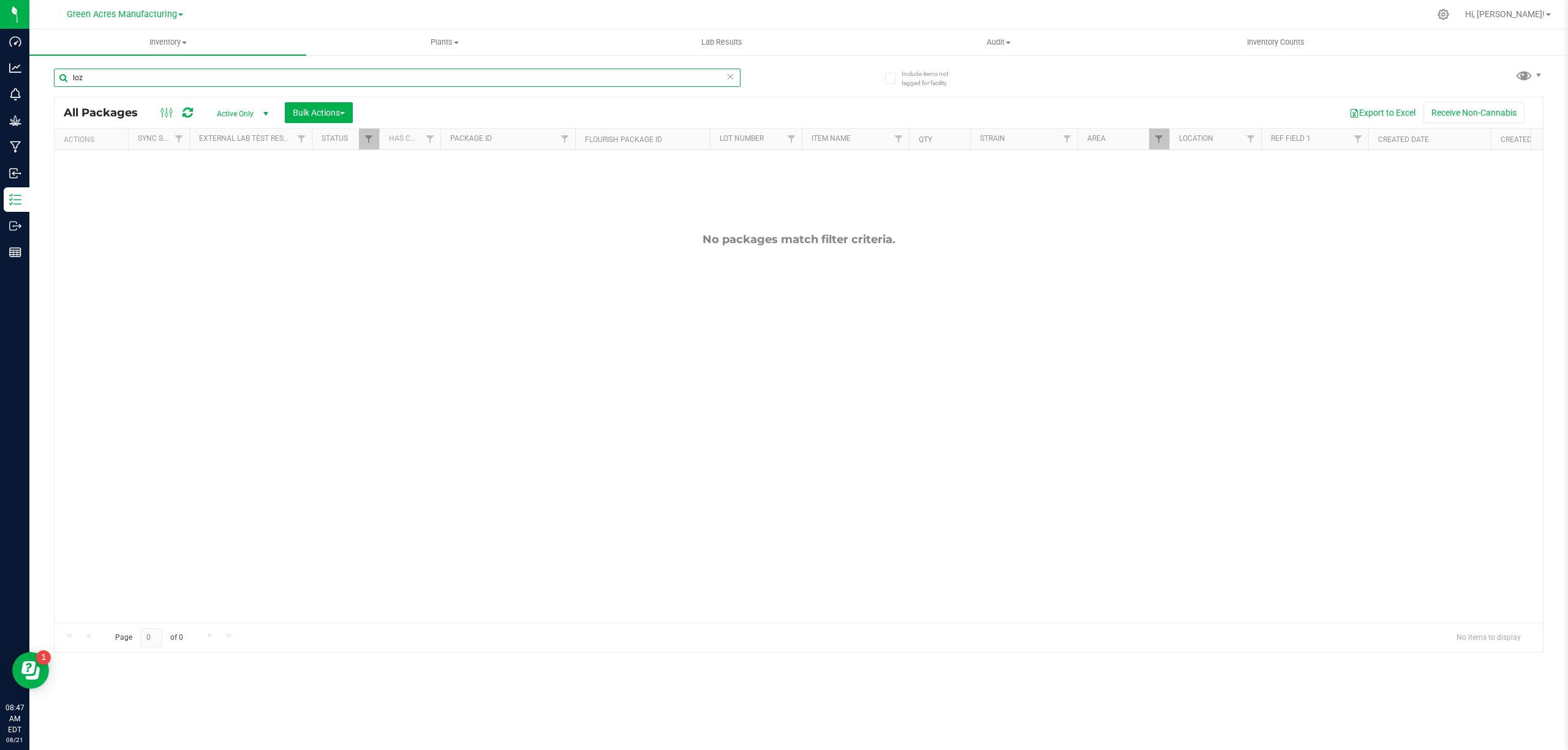
drag, startPoint x: 194, startPoint y: 76, endPoint x: 118, endPoint y: 74, distance: 76.0
click at [118, 74] on input "loz" at bounding box center [397, 77] width 687 height 18
click at [116, 74] on input "loz" at bounding box center [397, 77] width 687 height 18
